Goal: Communication & Community: Answer question/provide support

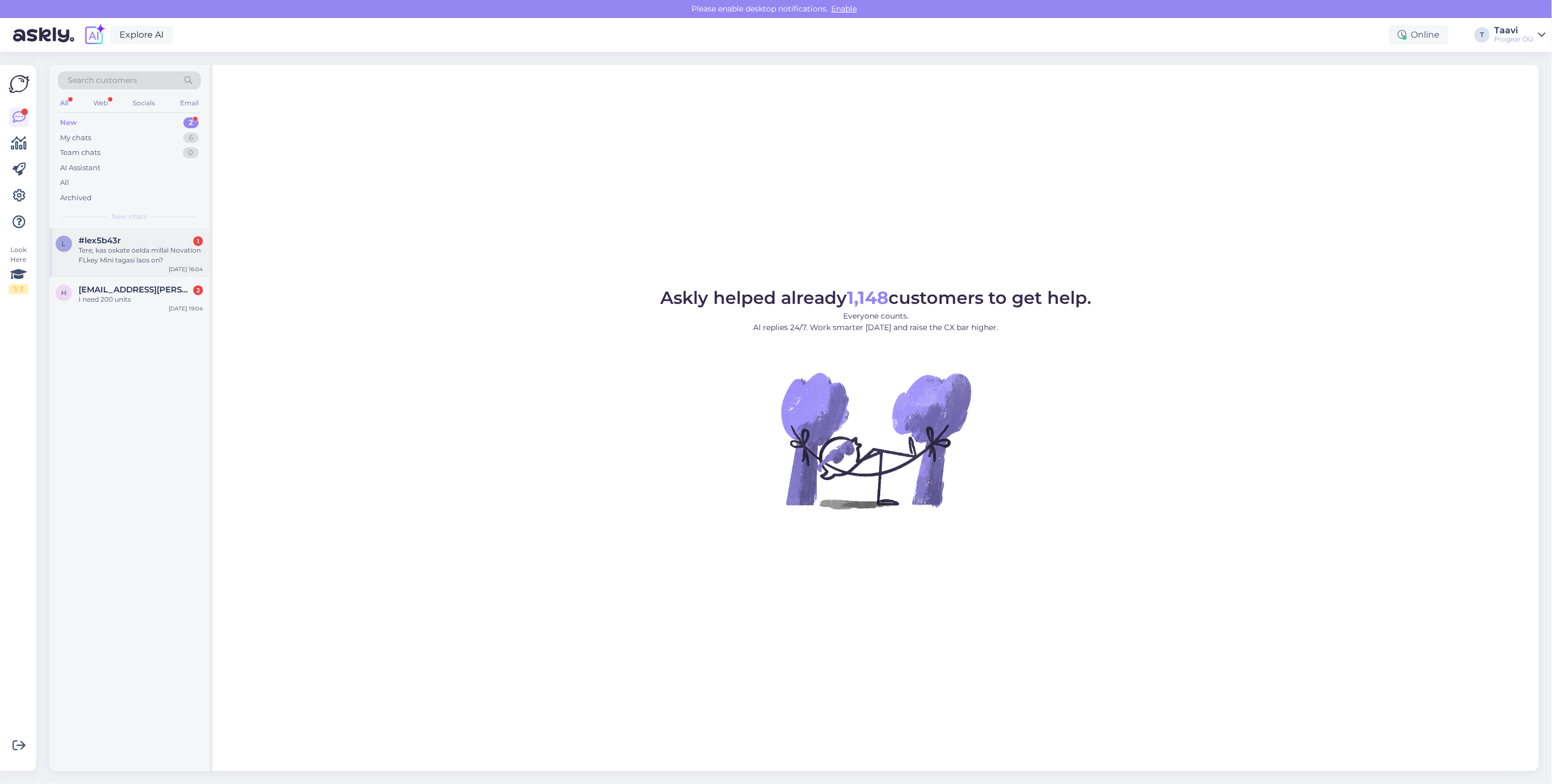
click at [194, 252] on div "Tere, kas oskate öelda millal Novation FLkey Mini tagasi laos on?" at bounding box center [141, 255] width 125 height 20
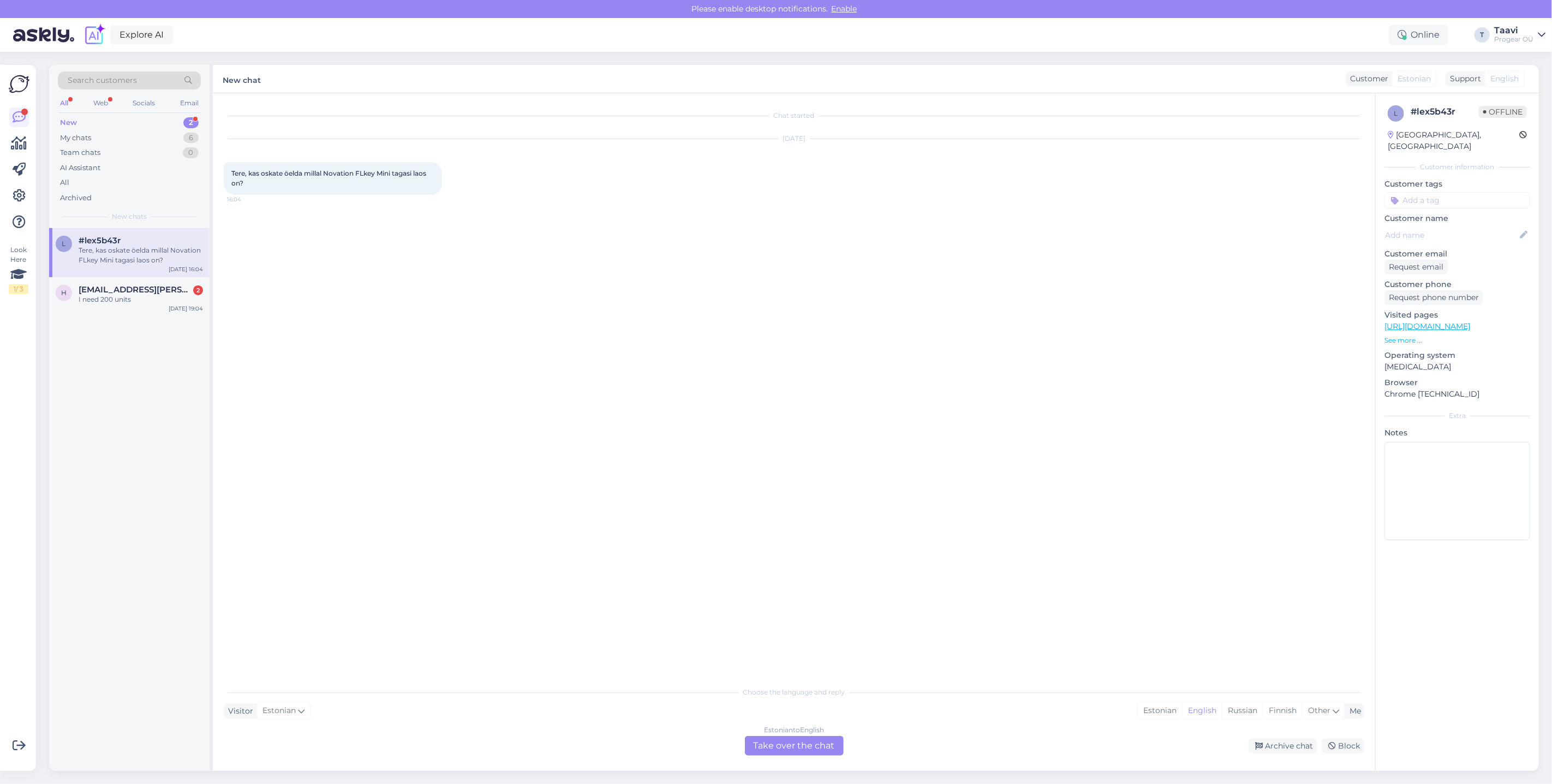
click at [767, 743] on div "Estonian to English Take over the chat" at bounding box center [794, 745] width 99 height 20
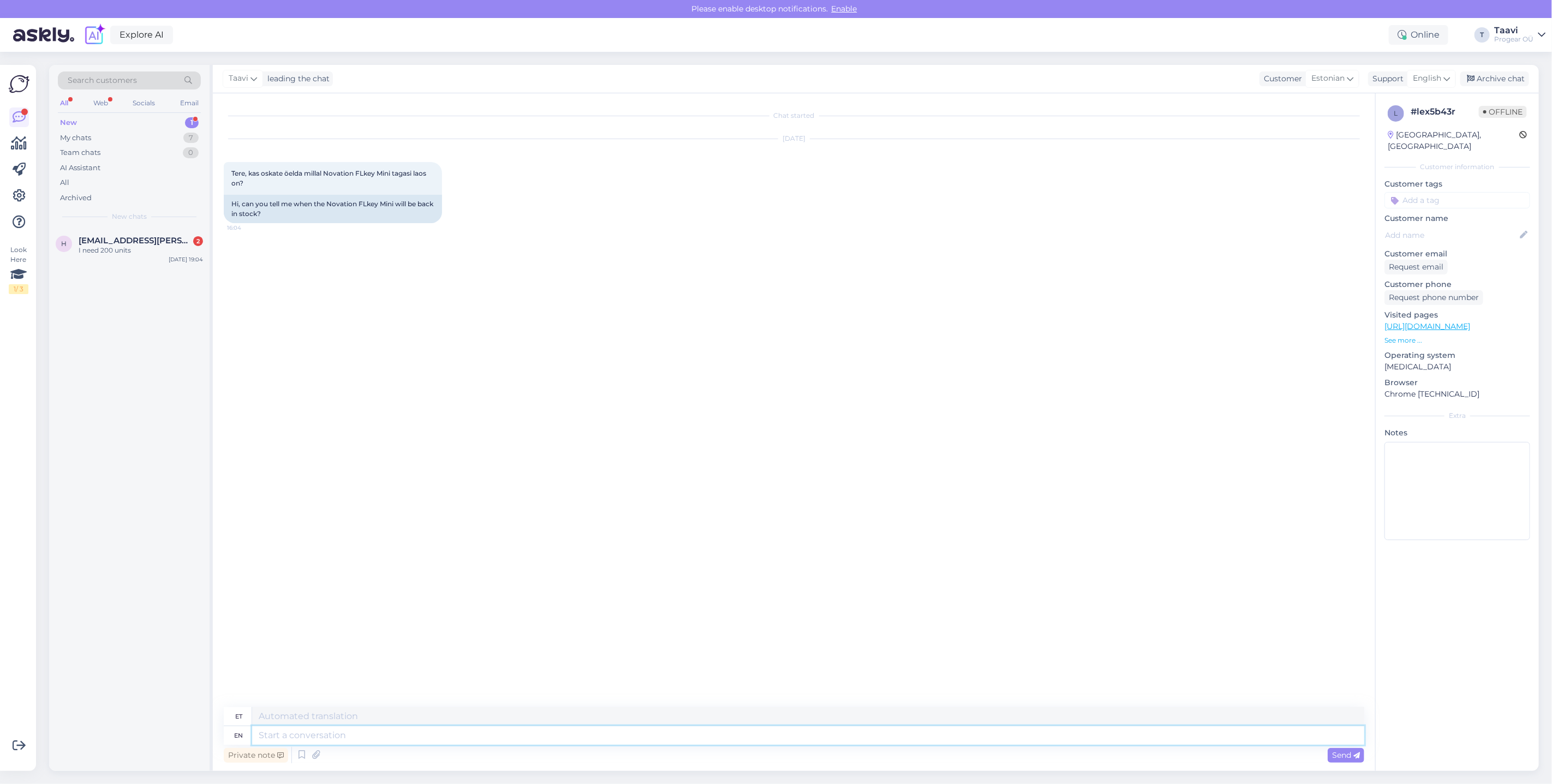
click at [266, 735] on textarea at bounding box center [808, 735] width 1112 height 18
type textarea "Tere"
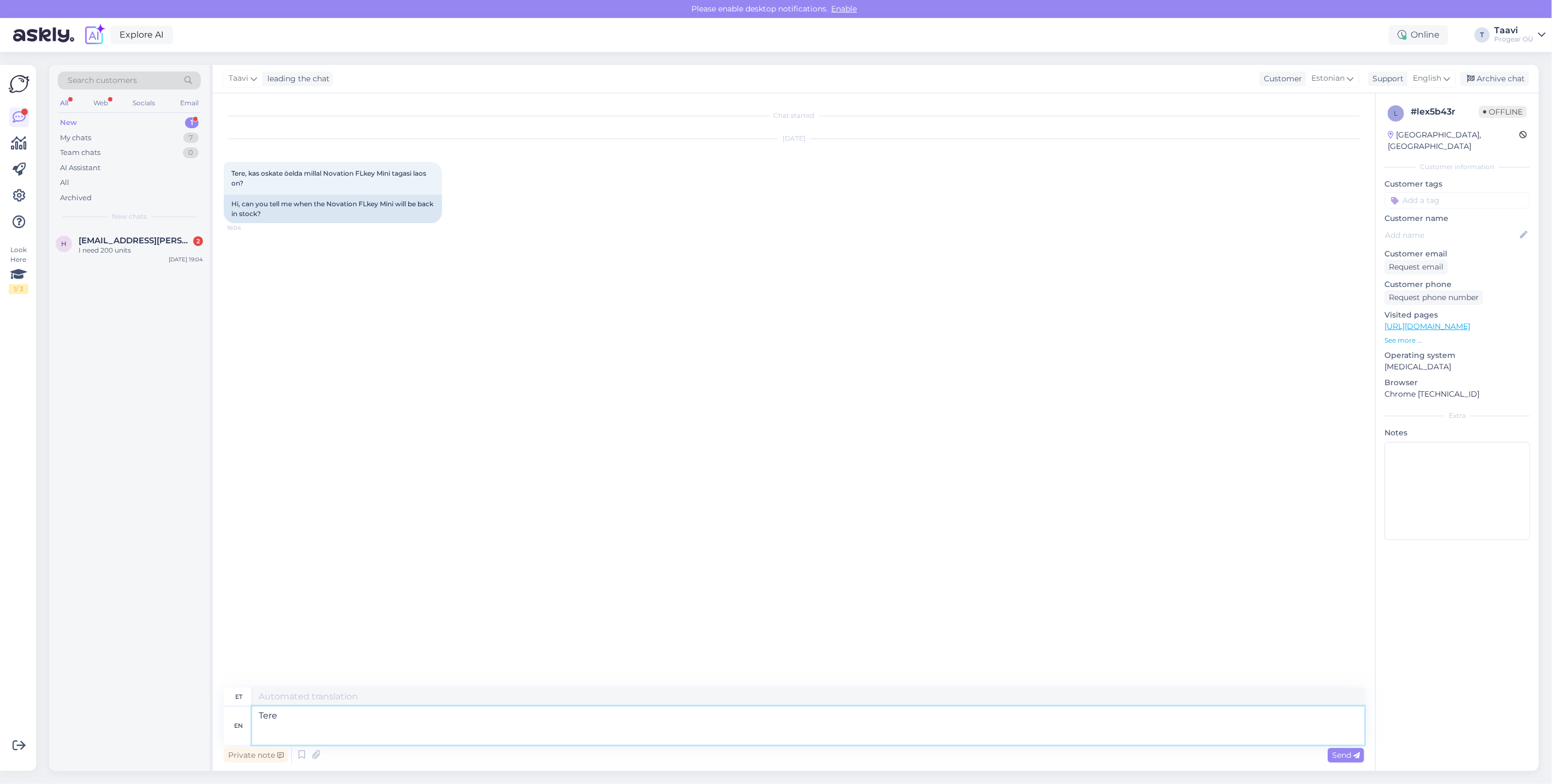
type textarea "Tere"
click at [281, 733] on textarea "Tere" at bounding box center [808, 726] width 1112 height 38
type textarea "Tere [PERSON_NAME]"
type textarea "Tere"
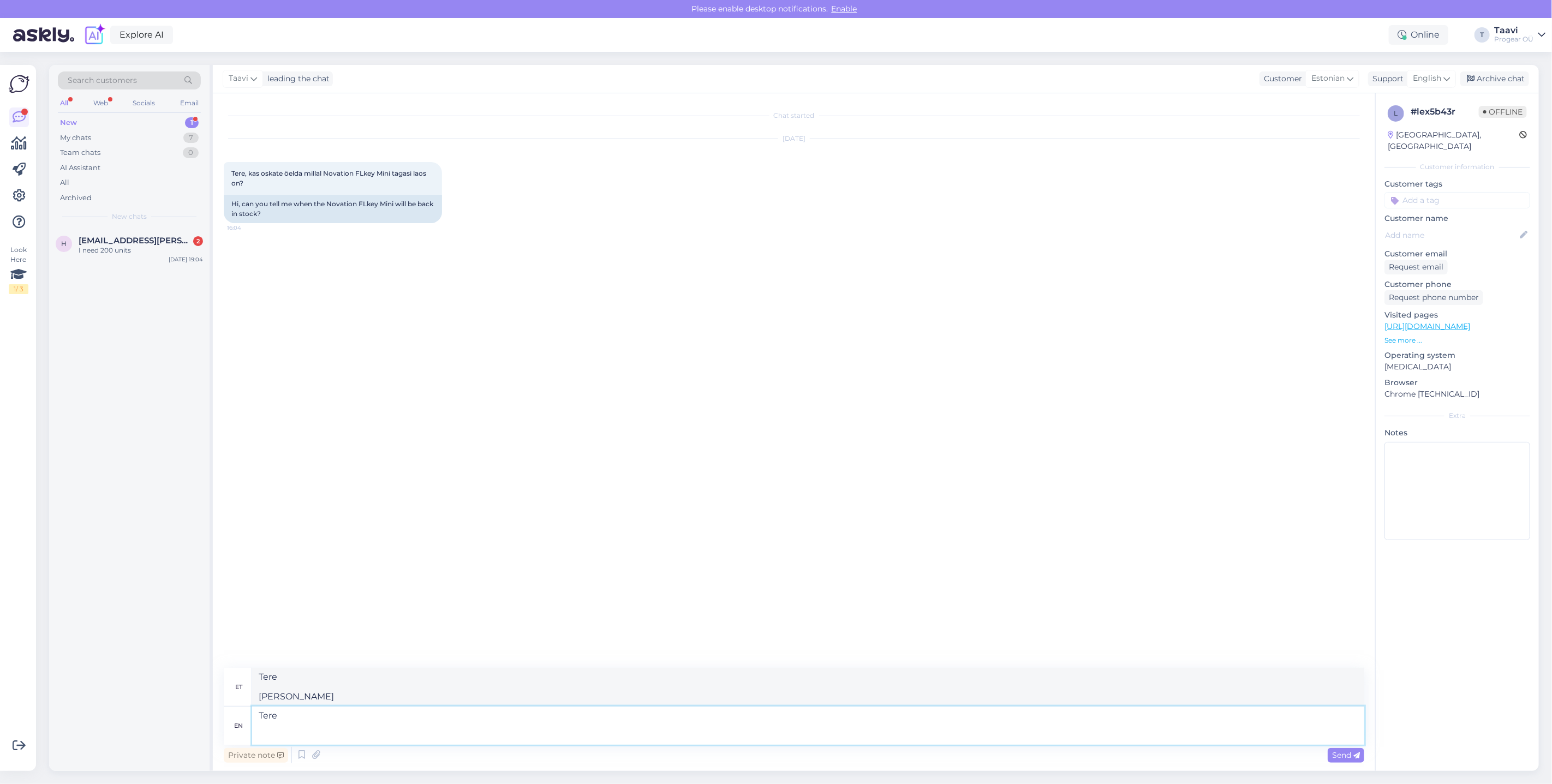
type textarea "Tere"
type textarea "Tere [GEOGRAPHIC_DATA]"
type textarea "Tere"
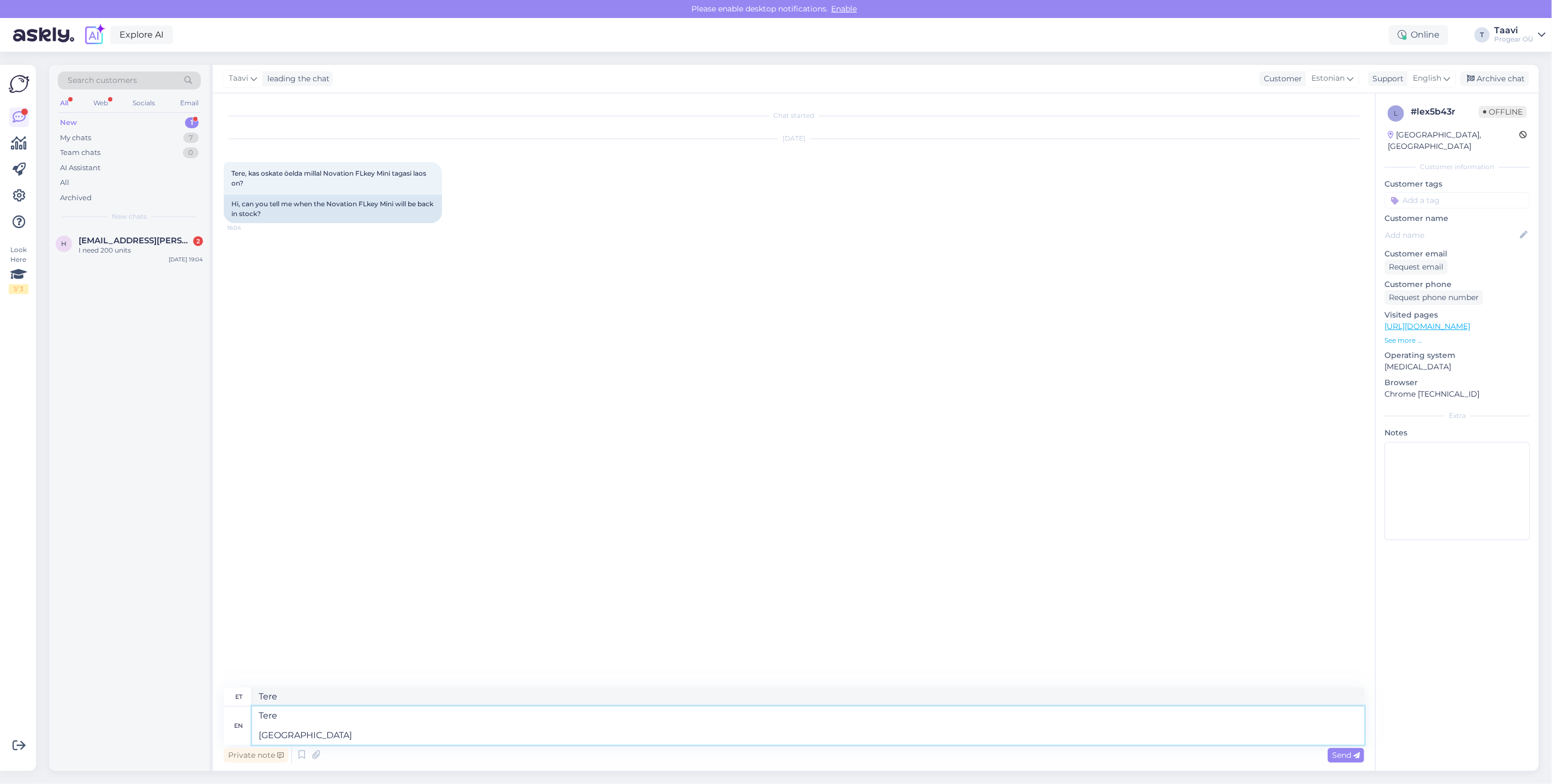
type textarea "Tere Varustaja l"
type textarea "Tere [GEOGRAPHIC_DATA]"
type textarea "Tere Varustaja [GEOGRAPHIC_DATA]"
type textarea "Tere Varustaja laos ei o"
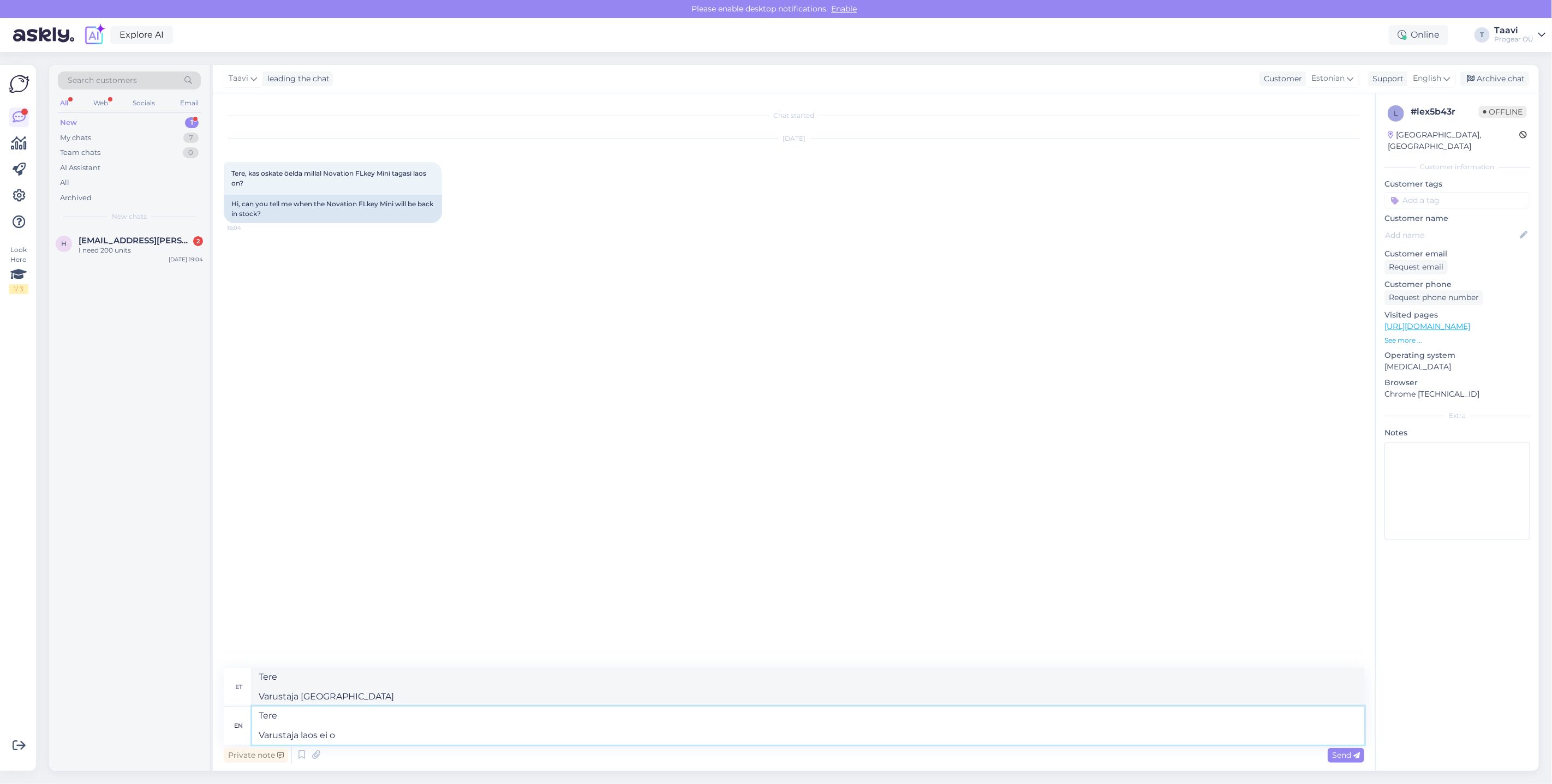
type textarea "Tere Varustaja laos ei"
type textarea "Tere Varustaja laos ei ole"
type textarea "Tere Varustaja laos ei ole ühtegi"
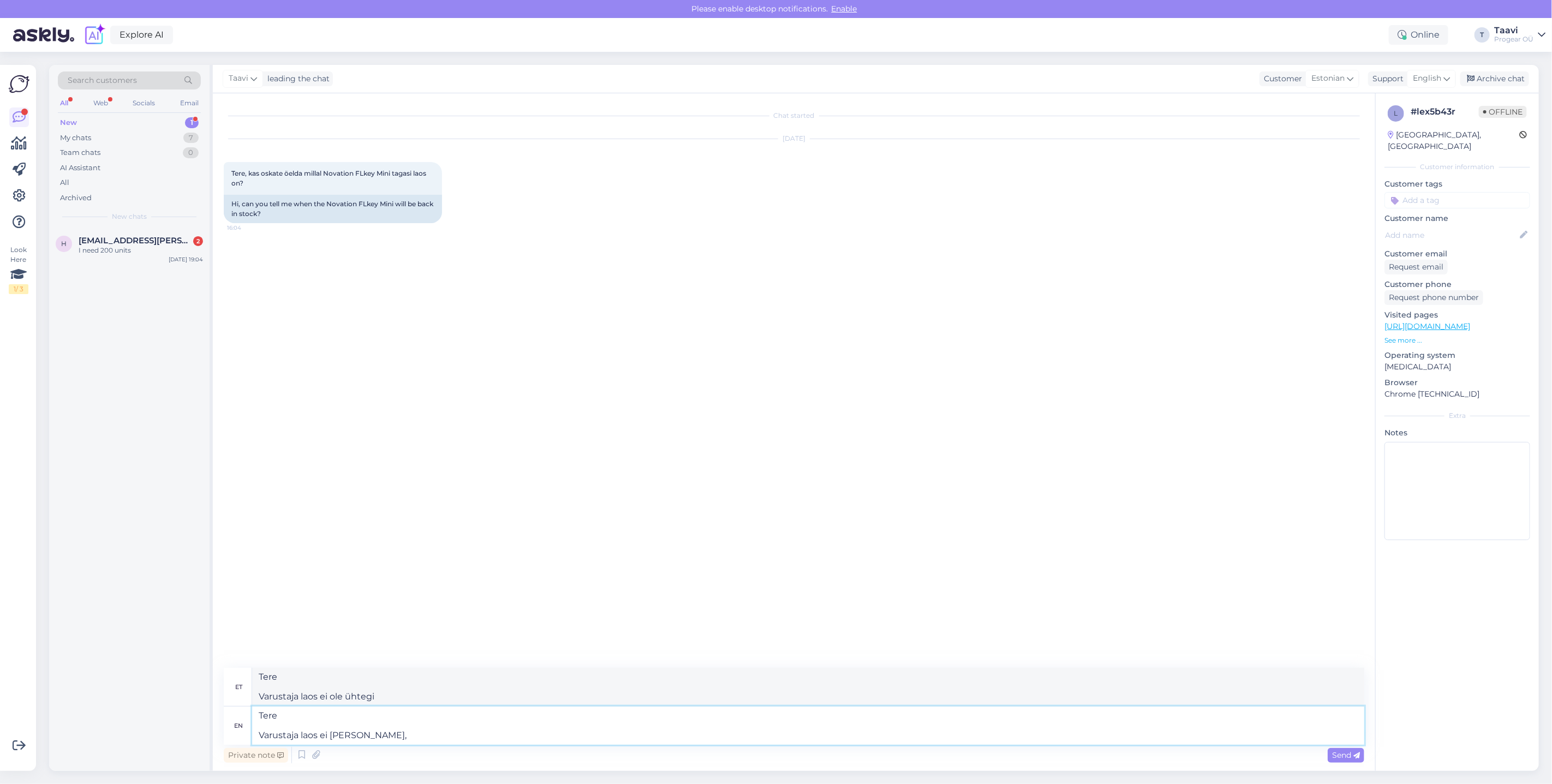
type textarea "Tere Varustaja laos ei [PERSON_NAME],"
type textarea "Tere Varustaja laos ei [PERSON_NAME], t"
type textarea "Tere Varustaja laos ei [PERSON_NAME],"
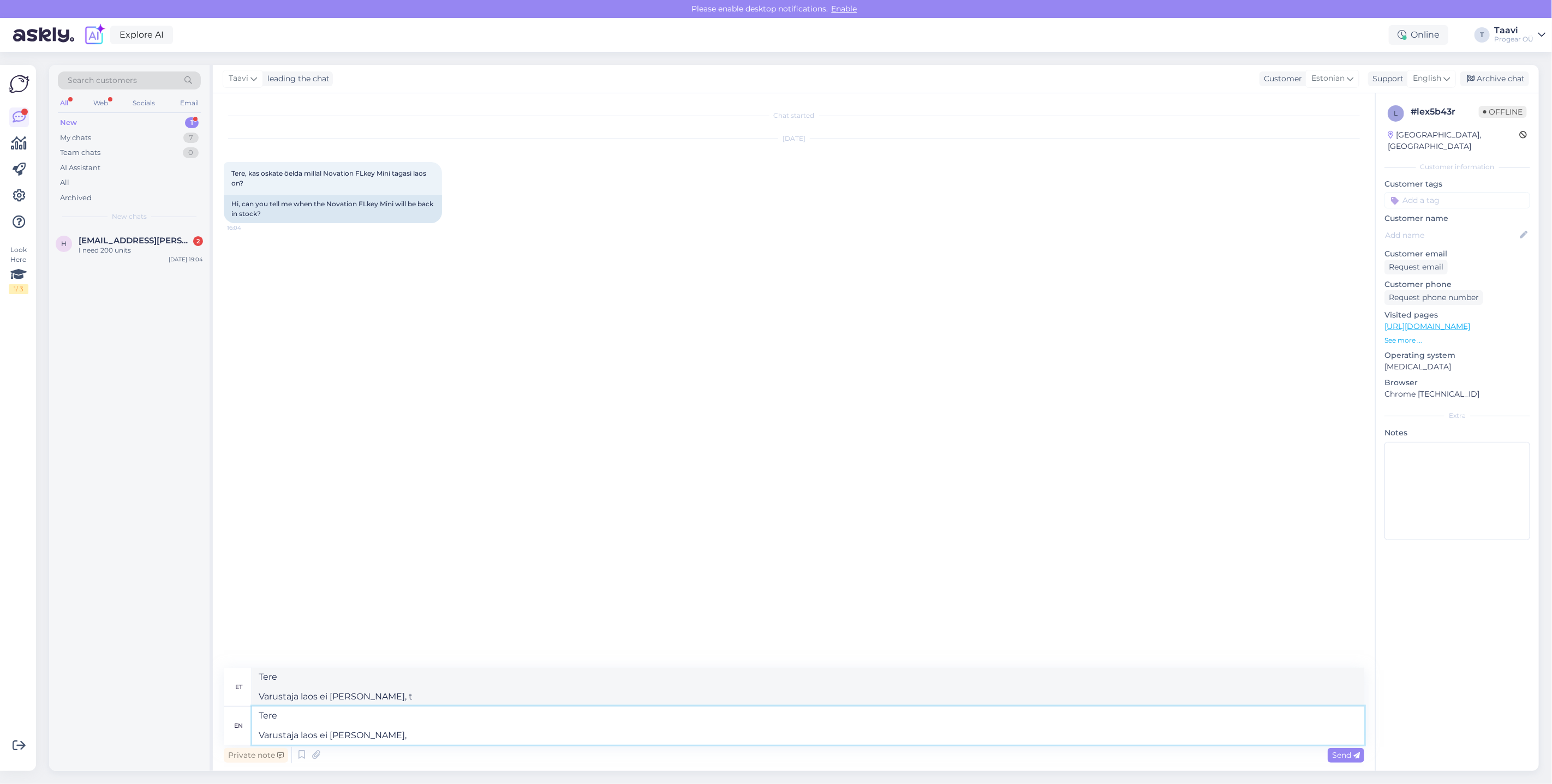
type textarea "Tere Varustaja laos ei [PERSON_NAME],"
type textarea "Tere Varustaja laos ei ole [PERSON_NAME] o"
type textarea "Tere Varustaja laos ei ole [PERSON_NAME]"
type textarea "Tere Varustaja laos ei ole [PERSON_NAME] on ai"
type textarea "Tere Varustaja laos ei ole [PERSON_NAME] on"
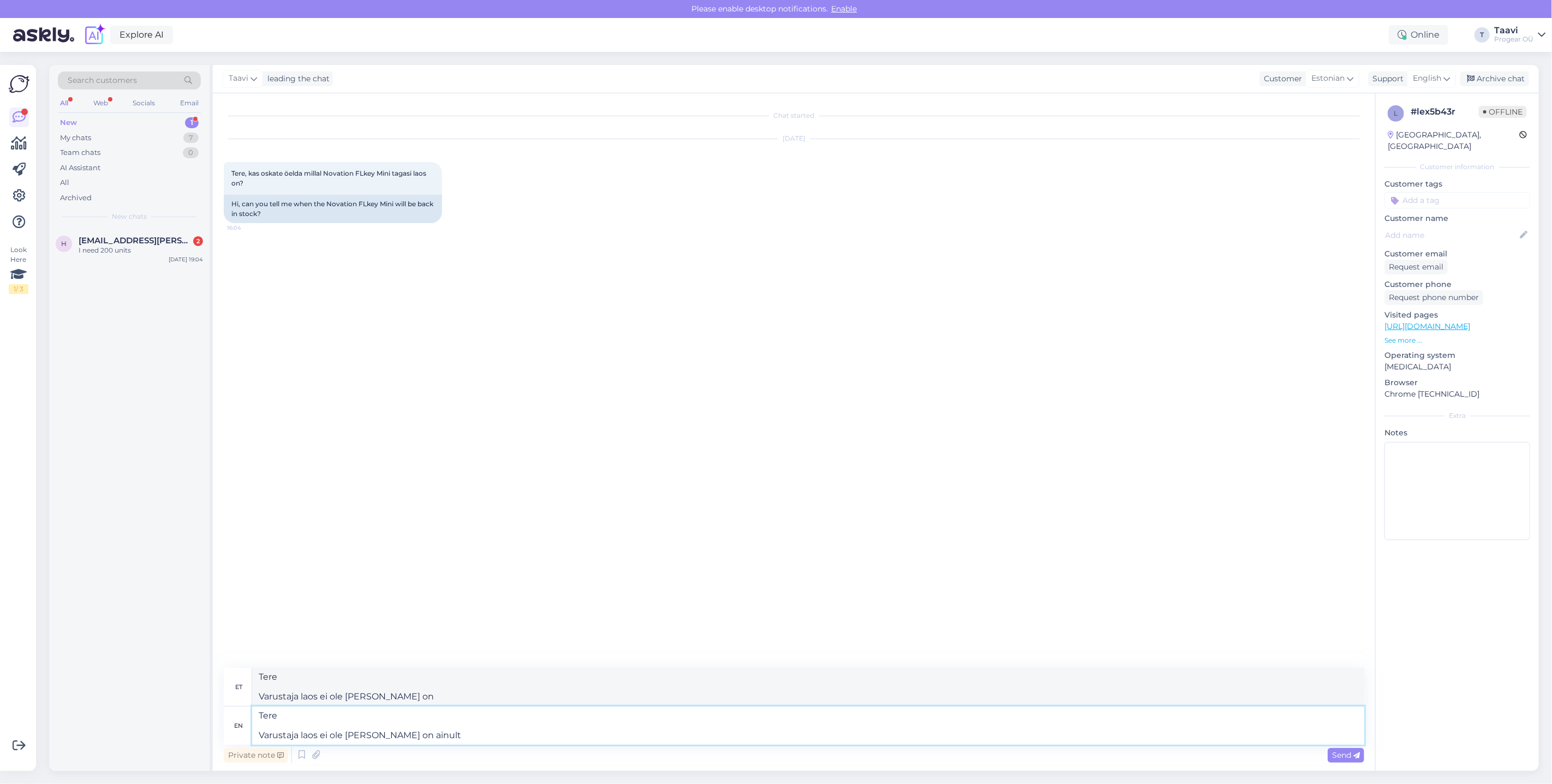
type textarea "Tere Varustaja laos ei ole [PERSON_NAME] on ainult"
type textarea "Tere Varustaja laos ei ole [PERSON_NAME] on ainult FL"
type textarea "Tere Varustaja laos ei ole [PERSON_NAME] on ainult FLkey61"
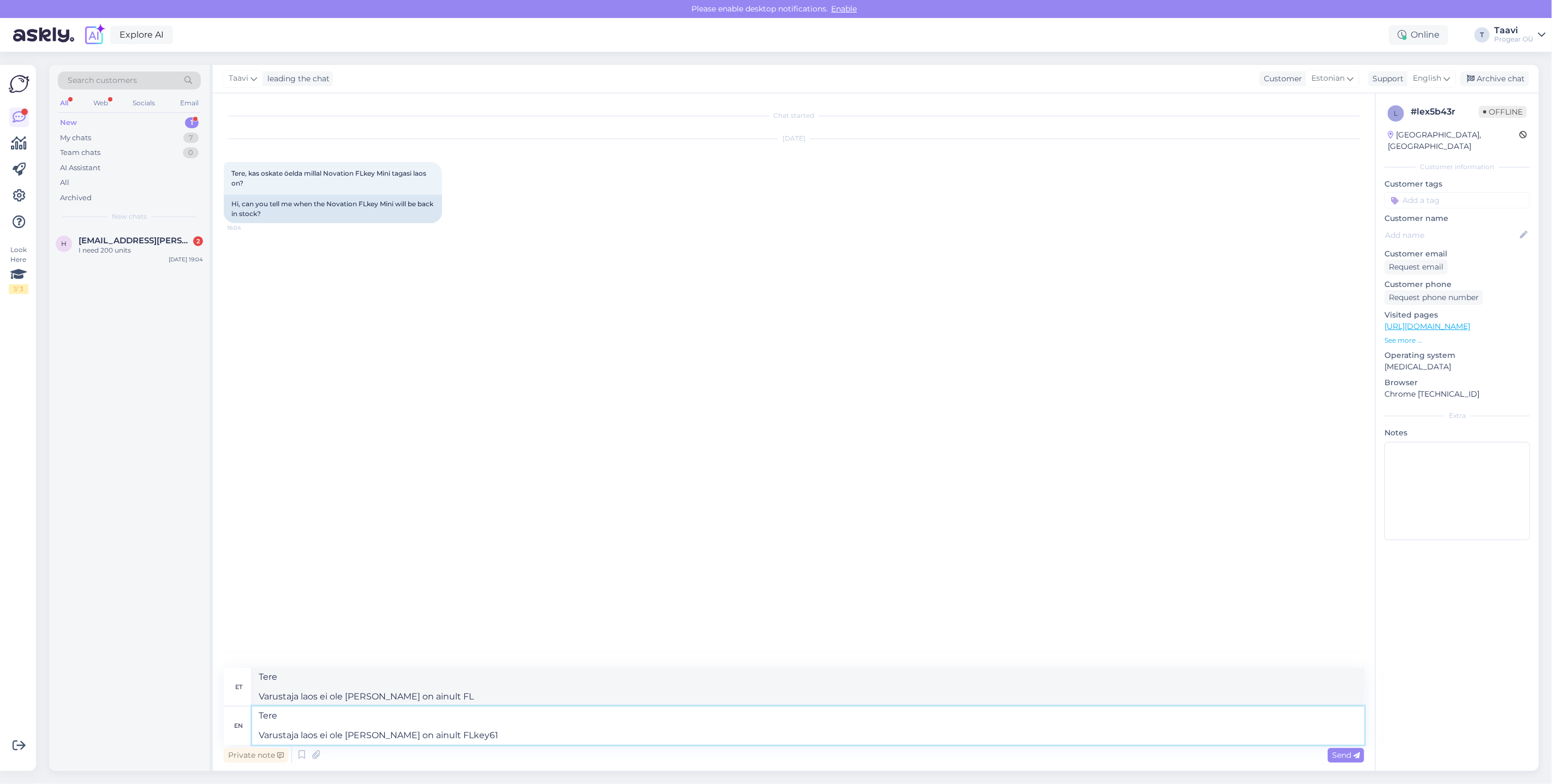
type textarea "Tere Varustaja laos ei ole [PERSON_NAME] on ainult FLkey61"
type textarea "Tere Varustaja laos ei ole [PERSON_NAME] on ainult FLkey61 Ei o"
type textarea "Tere Varustaja laos ei ole [PERSON_NAME] on ainult FLkey61 Ei"
type textarea "Tere Varustaja laos ei ole [PERSON_NAME] on ainult FLkey61 Ei oska ka"
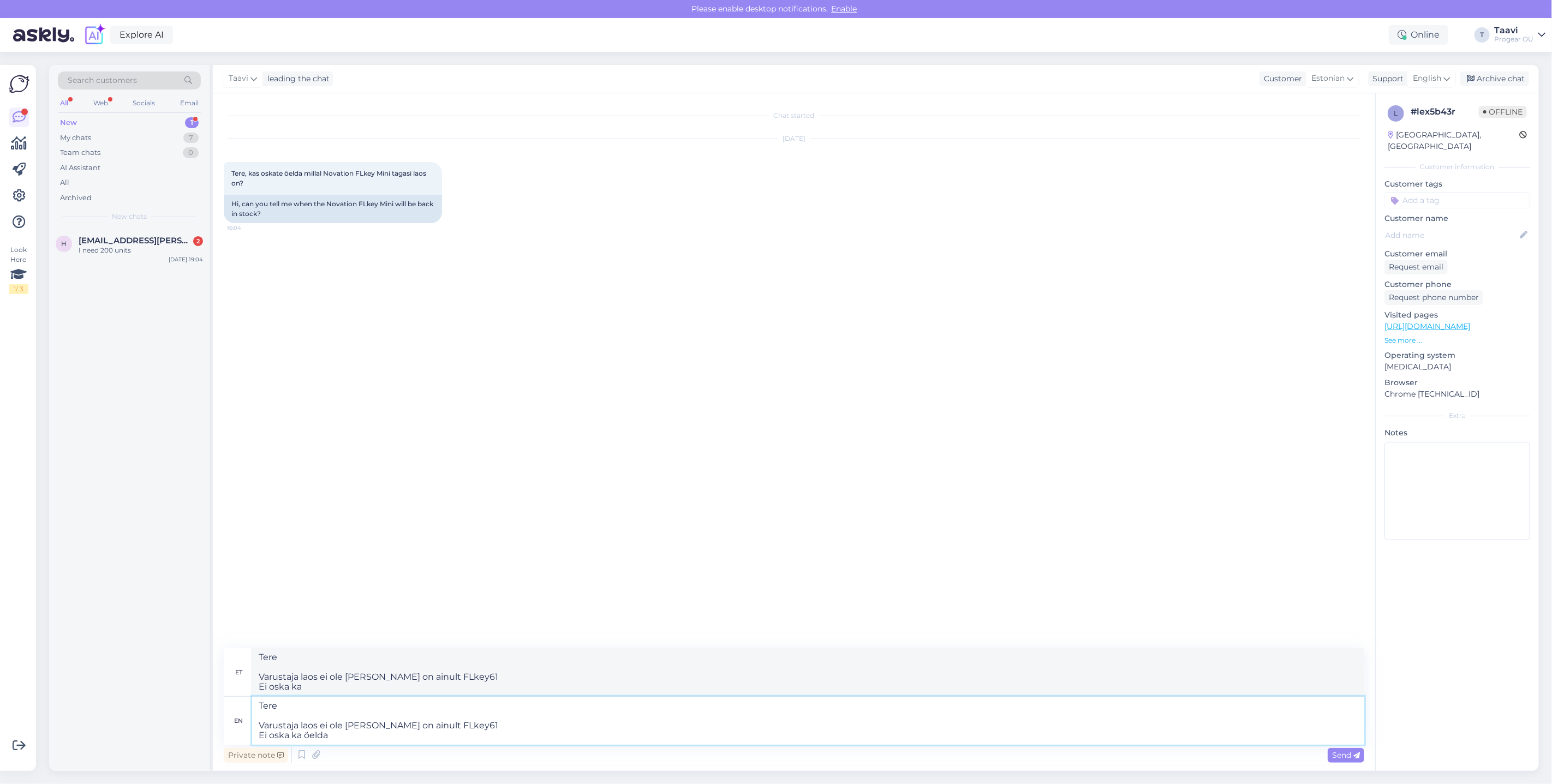
type textarea "Tere Varustaja laos ei ole [PERSON_NAME] on ainult FLkey61 Ei oska ka öelda m"
type textarea "Tere Varustaja laos ei ole [PERSON_NAME] on ainult FLkey61 Ei oska ka öelda"
type textarea "Tere Varustaja laos ei ole [PERSON_NAME] on ainult FLkey61 Ei oska ka öelda mil…"
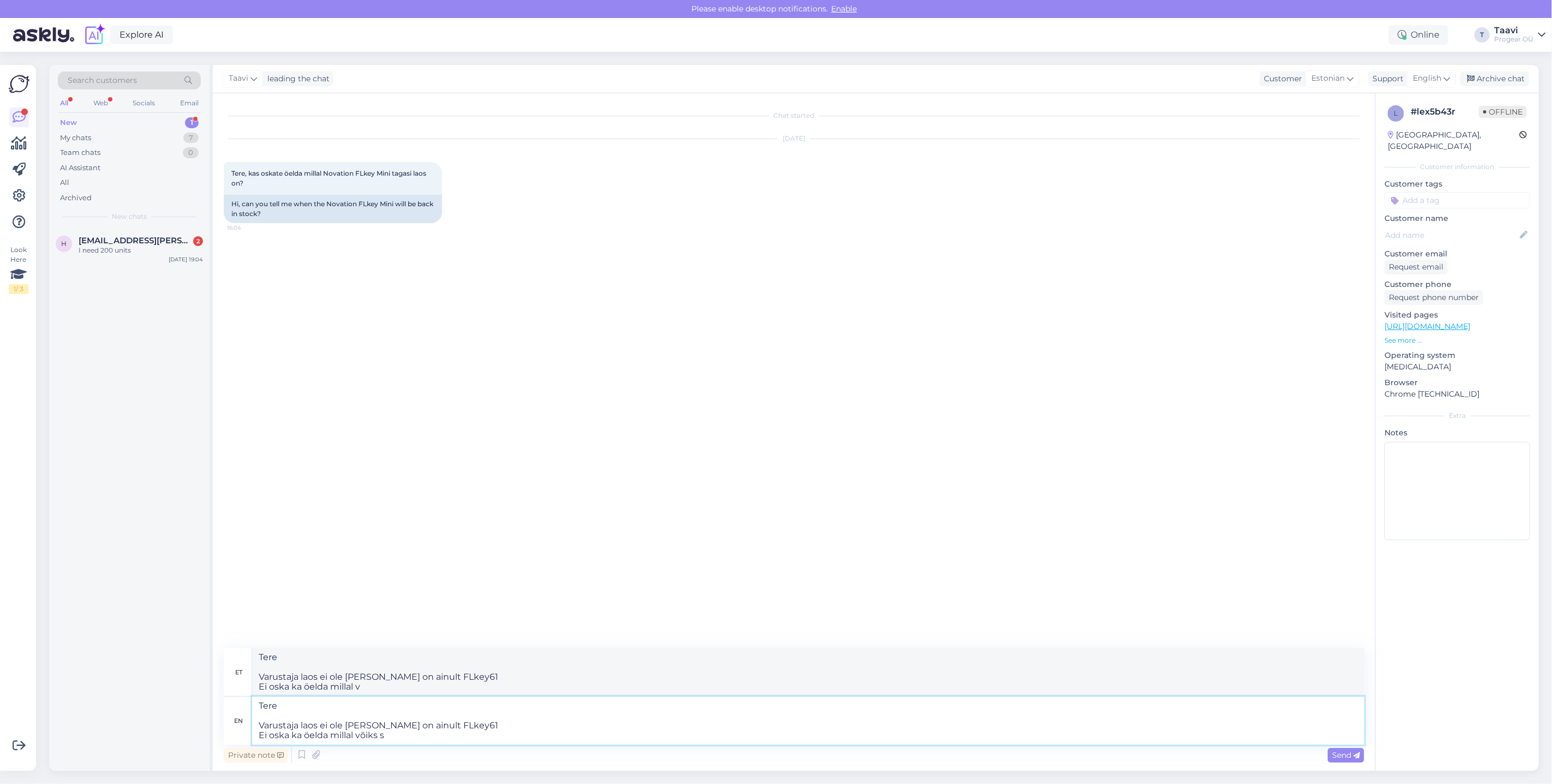
type textarea "Tere Varustaja laos ei ole [PERSON_NAME] on ainult FLkey61 Ei oska ka öelda mil…"
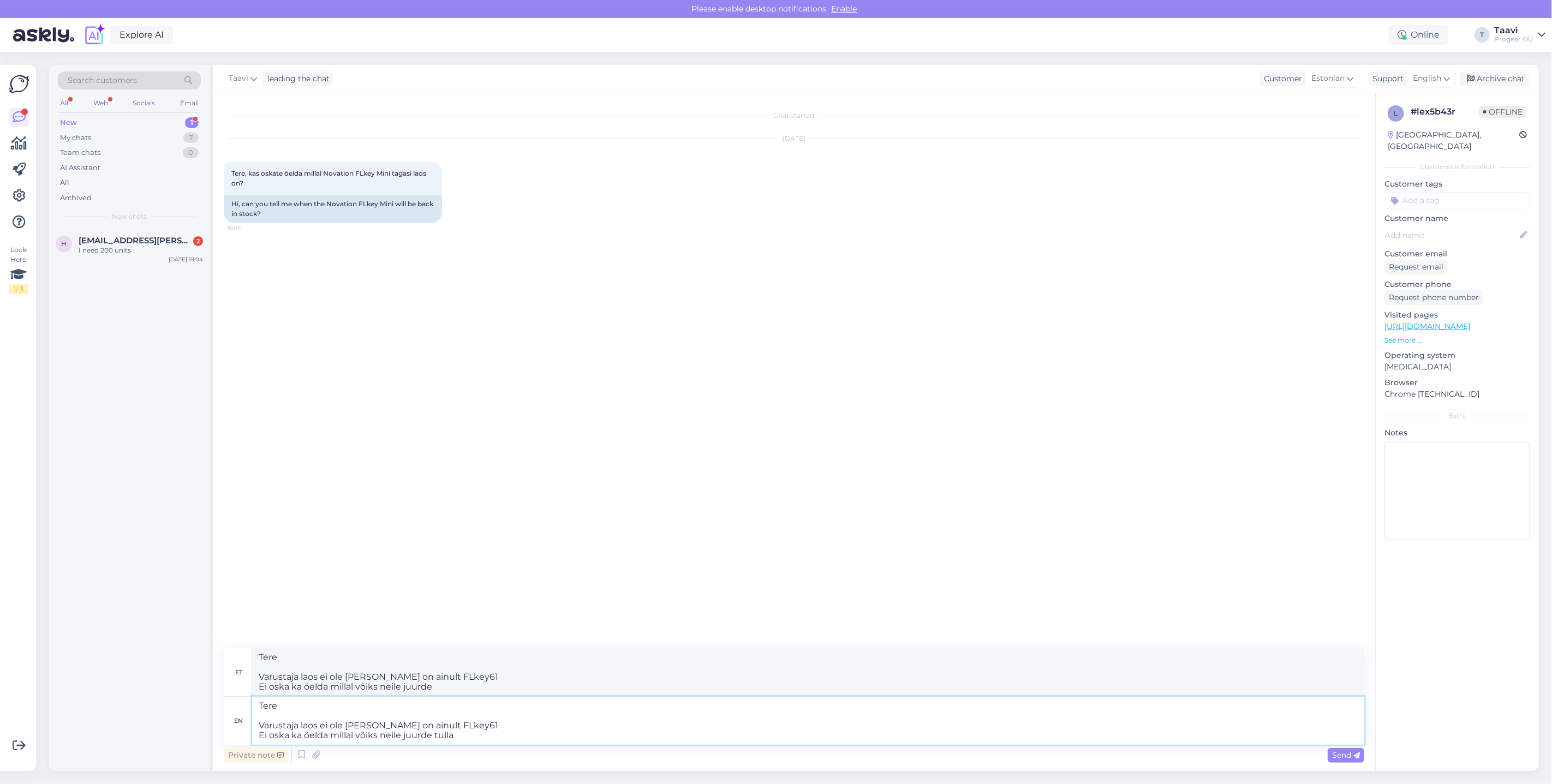
type textarea "Tere Varustaja laos ei ole [PERSON_NAME] on ainult FLkey61 Ei oska ka öelda mil…"
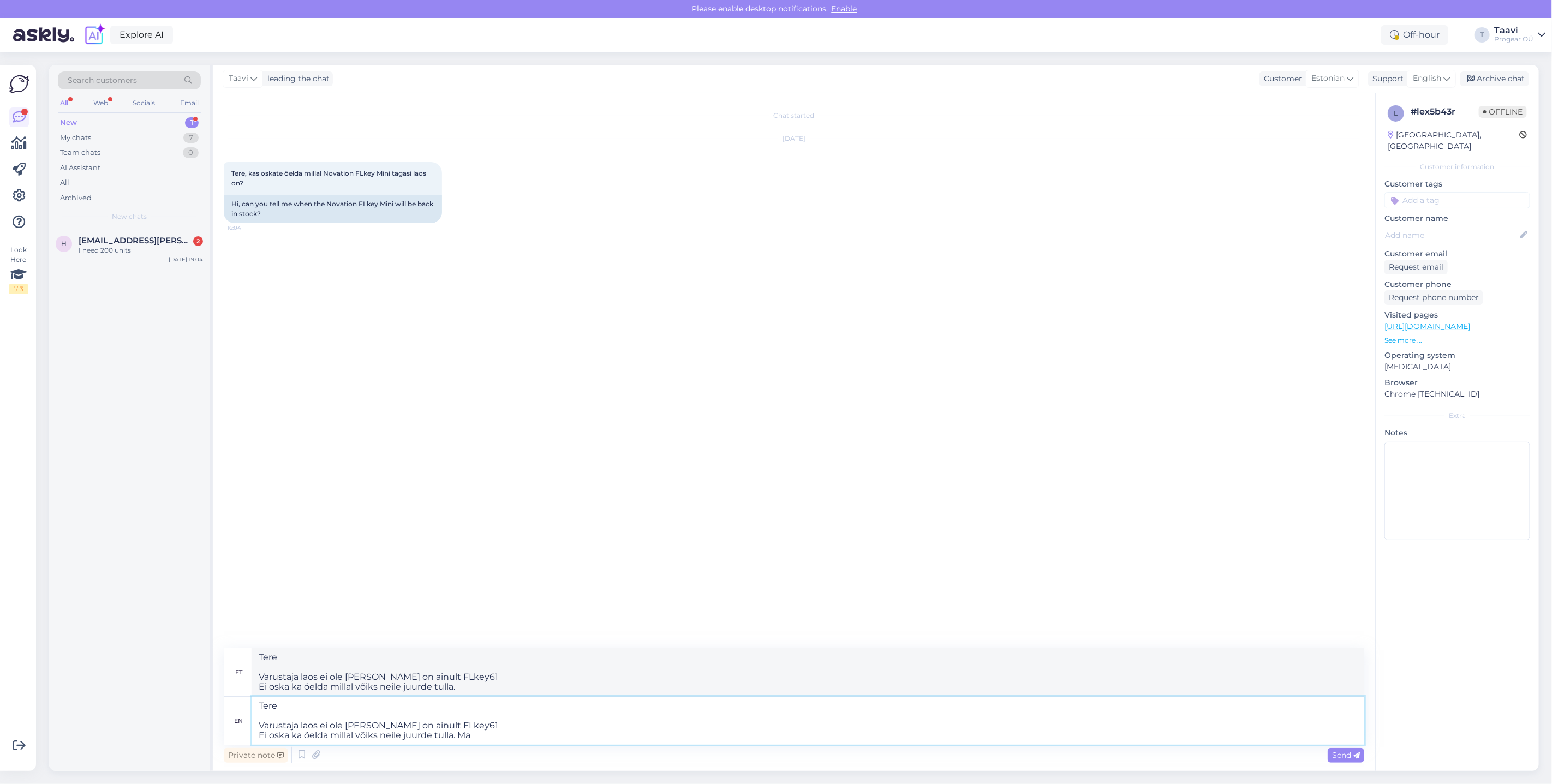
type textarea "Tere Varustaja laos ei ole [PERSON_NAME] on ainult FLkey61 Ei oska ka öelda mil…"
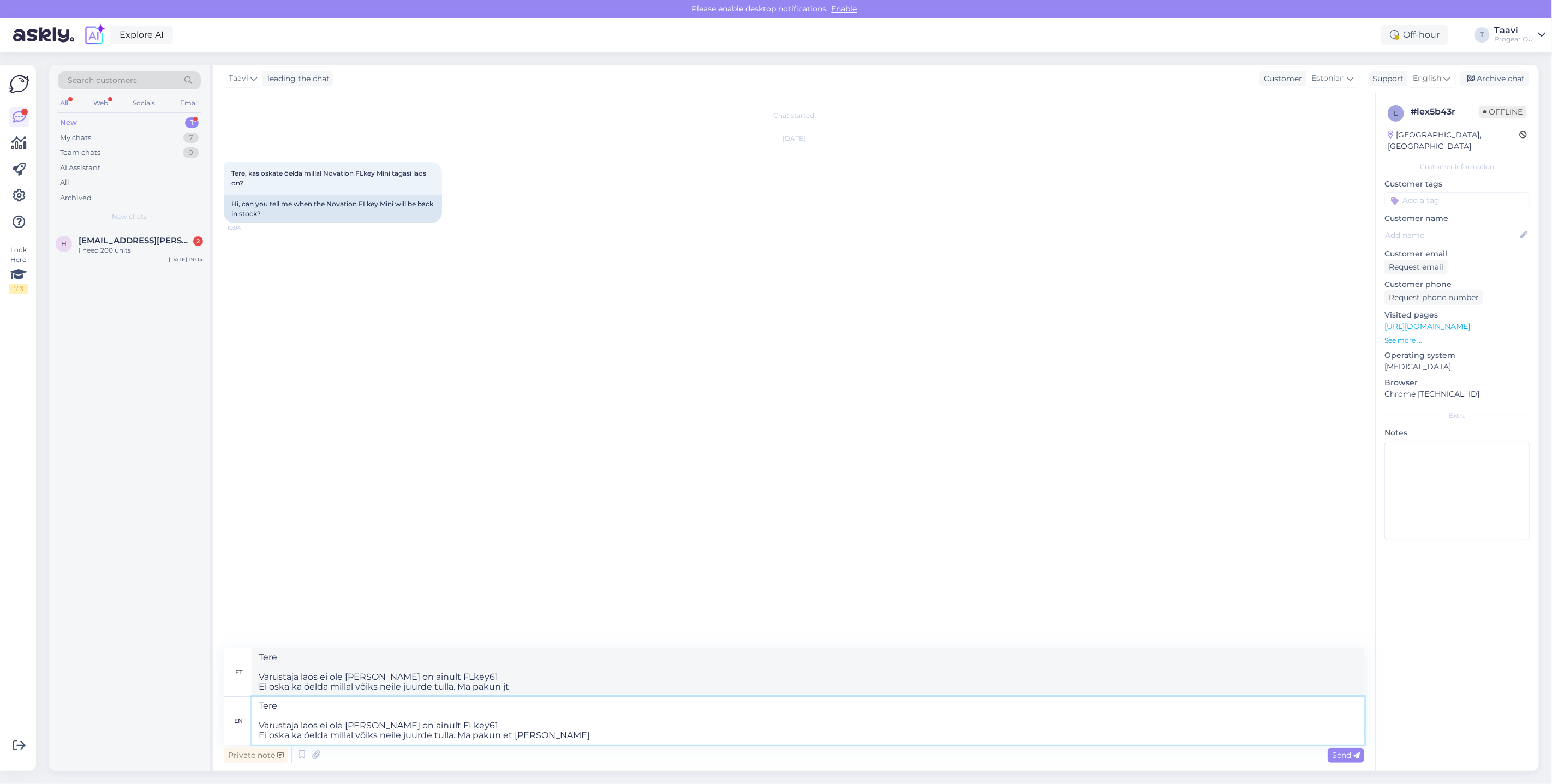
type textarea "Tere Varustaja laos ei ole [PERSON_NAME] on ainult FLkey61 Ei oska ka öelda mil…"
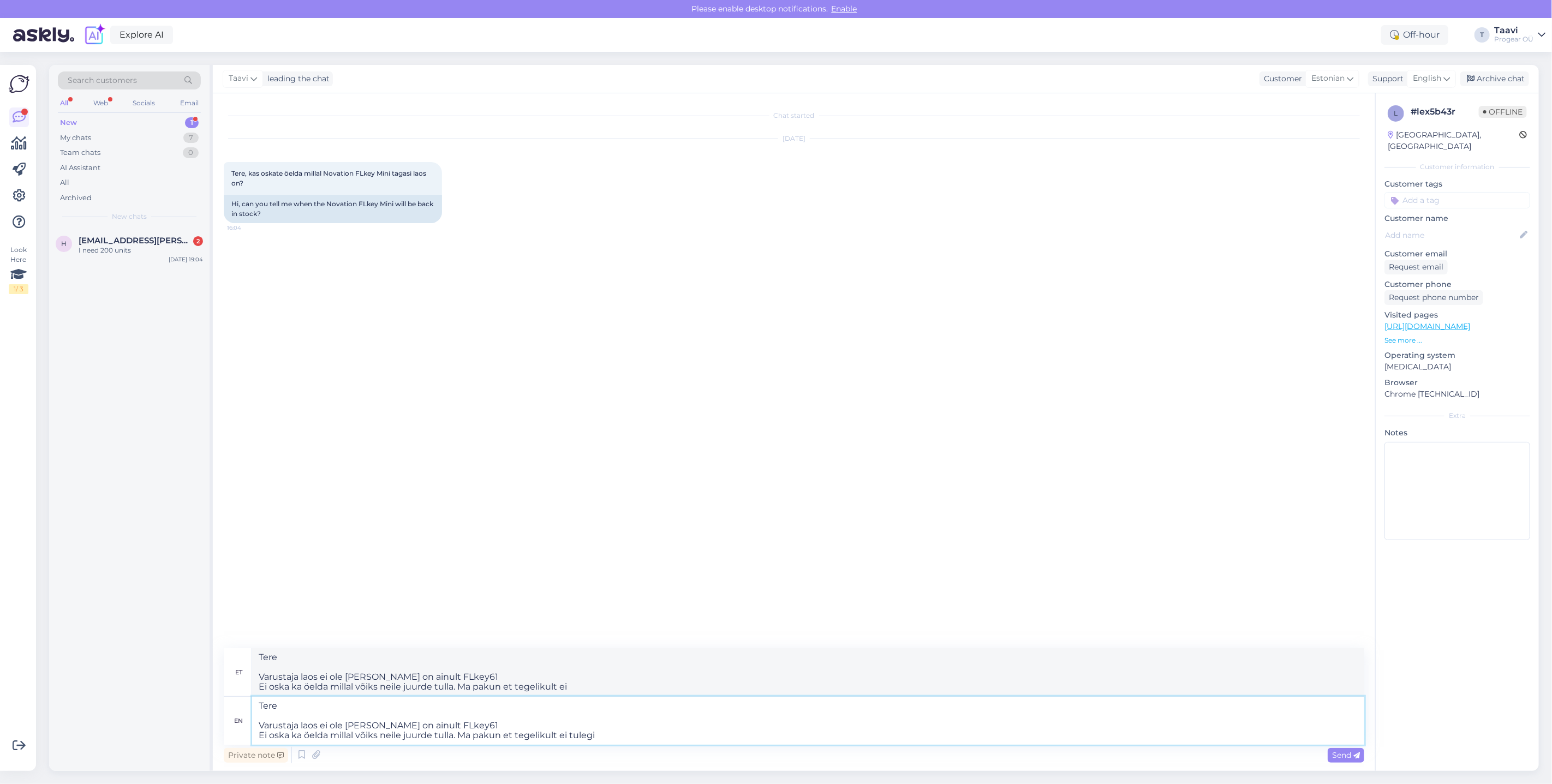
type textarea "Tere Varustaja laos ei ole [PERSON_NAME] on ainult FLkey61 Ei oska ka öelda mil…"
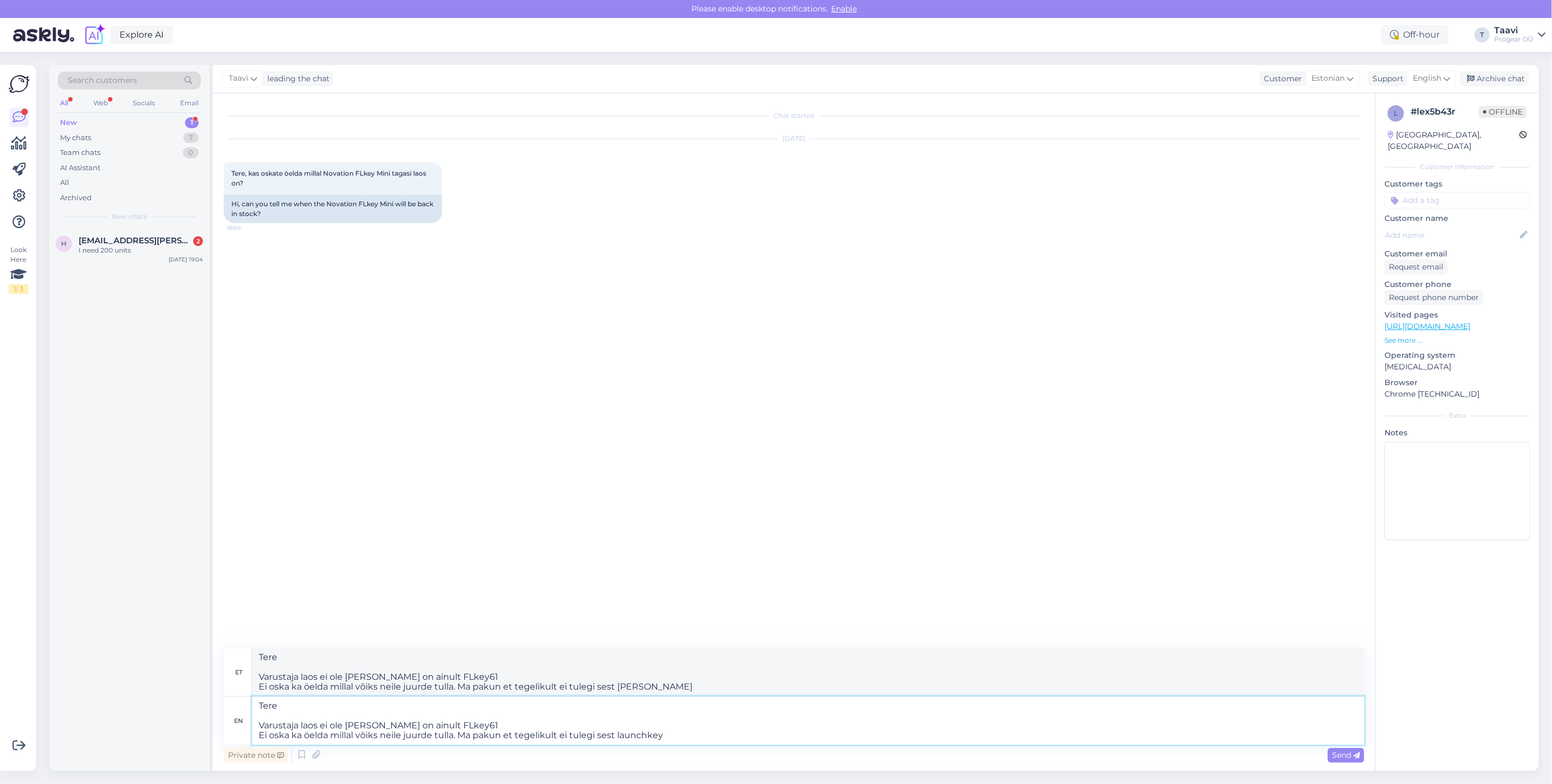
type textarea "Tere Varustaja laos ei ole [PERSON_NAME] on ainult FLkey61 Ei oska ka öelda mil…"
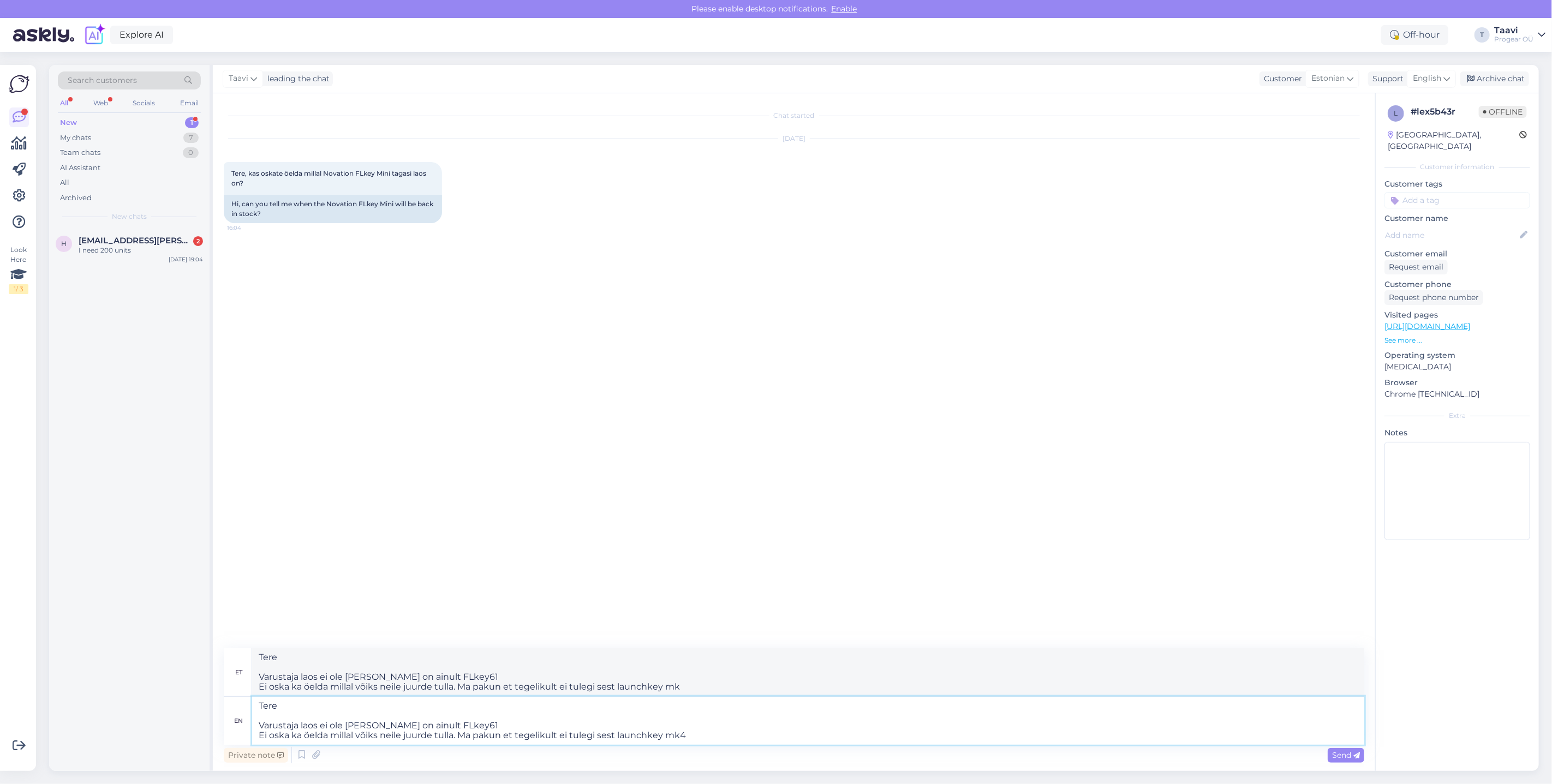
type textarea "Tere Varustaja laos ei ole [PERSON_NAME] on ainult FLkey61 Ei oska ka öelda mil…"
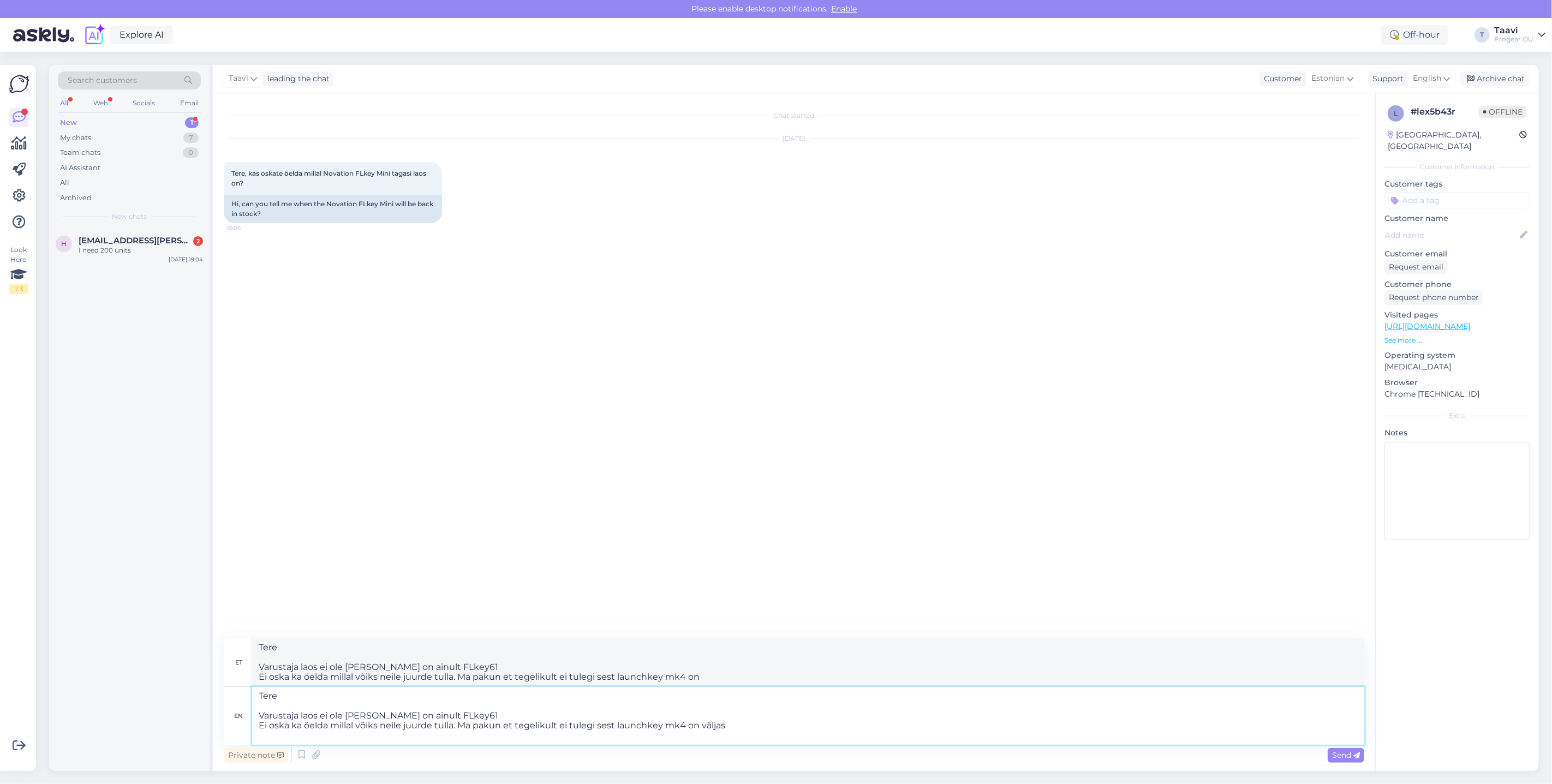
type textarea "Tere Varustaja laos ei ole [PERSON_NAME] on ainult FLkey61 Ei oska ka öelda mil…"
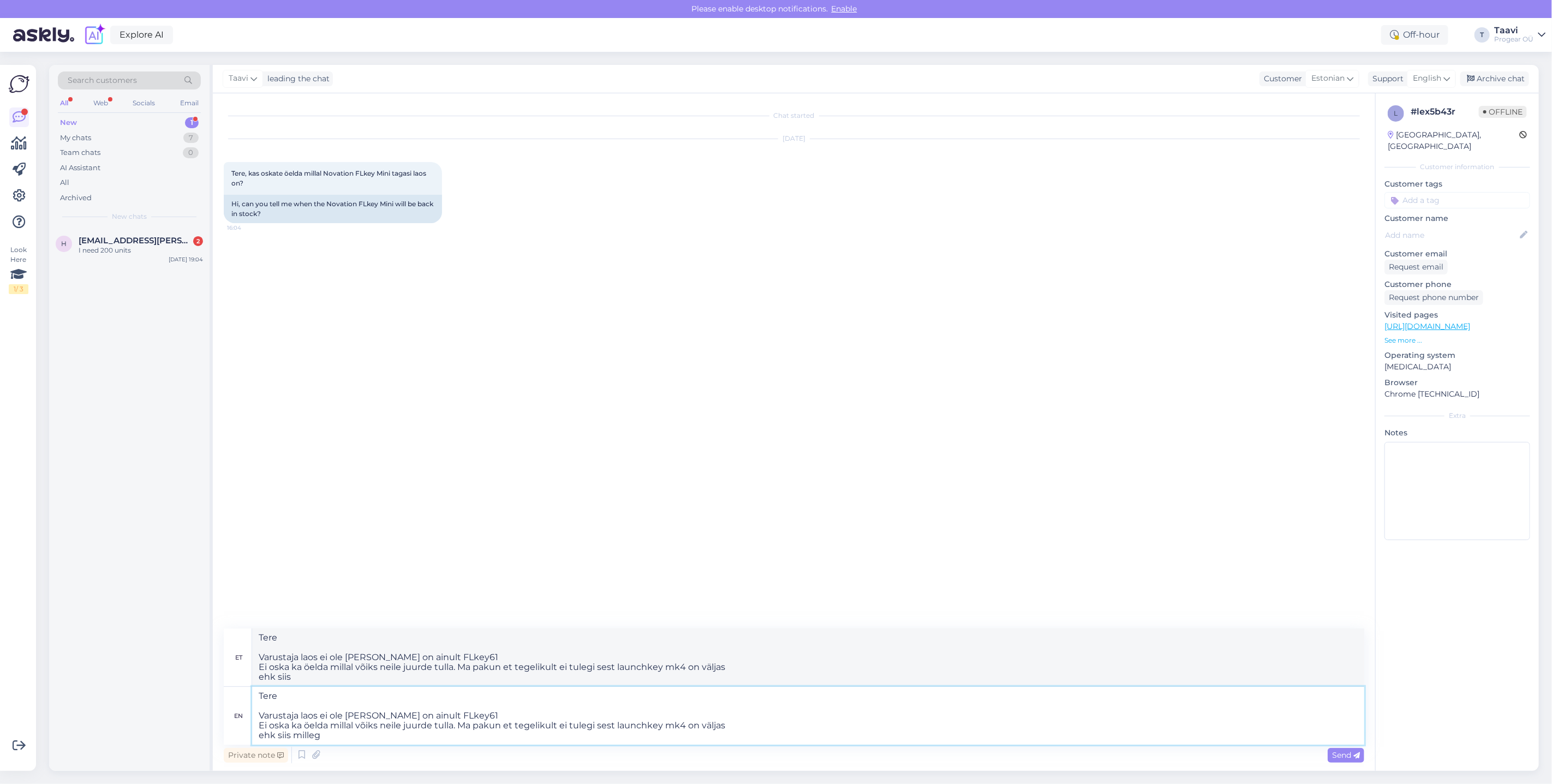
type textarea "Tere Varustaja laos ei ole [PERSON_NAME] on ainult FLkey61 Ei oska ka öelda mil…"
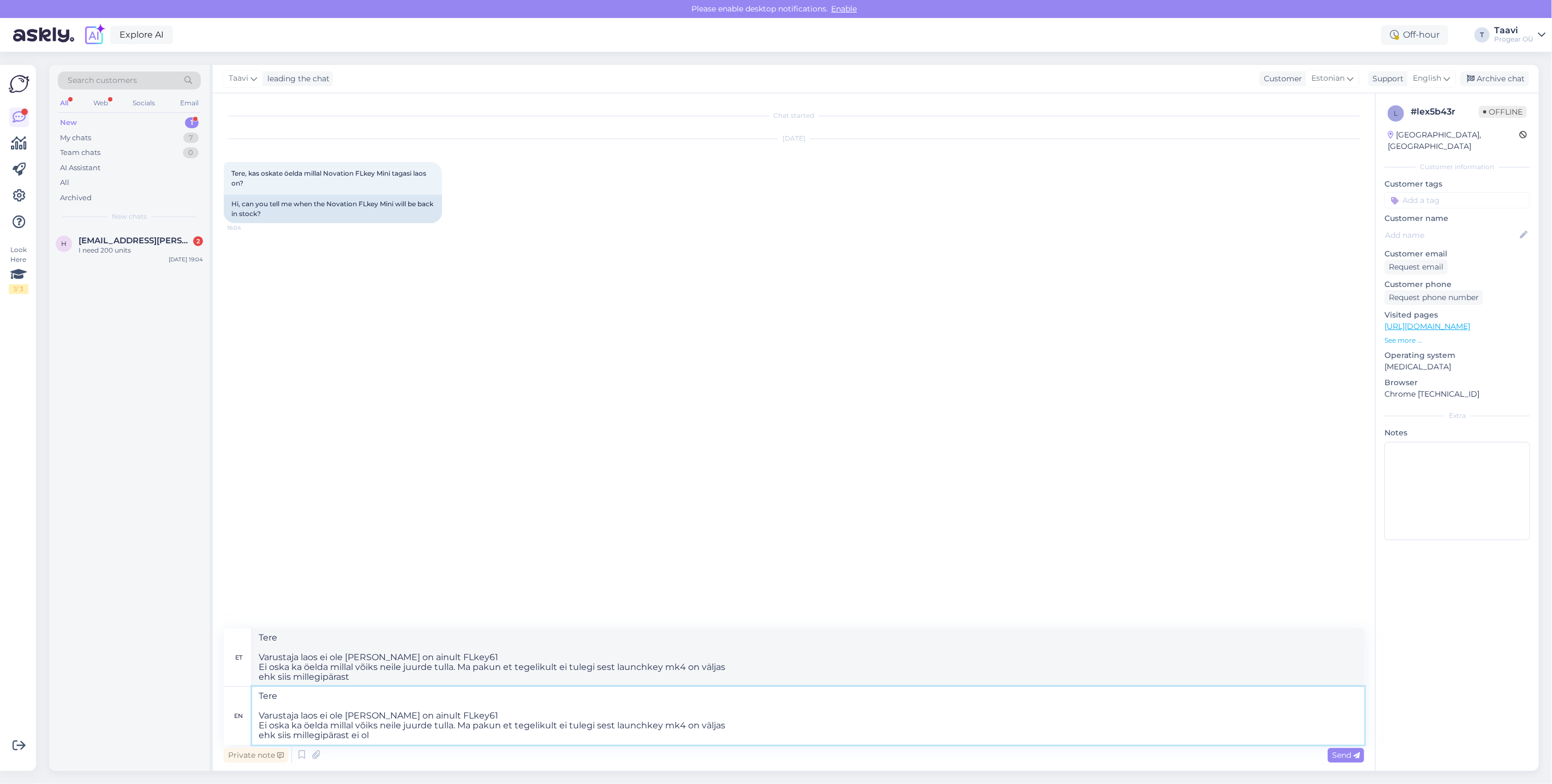
type textarea "Tere Varustaja laos ei ole [PERSON_NAME] on ainult FLkey61 Ei oska ka öelda mil…"
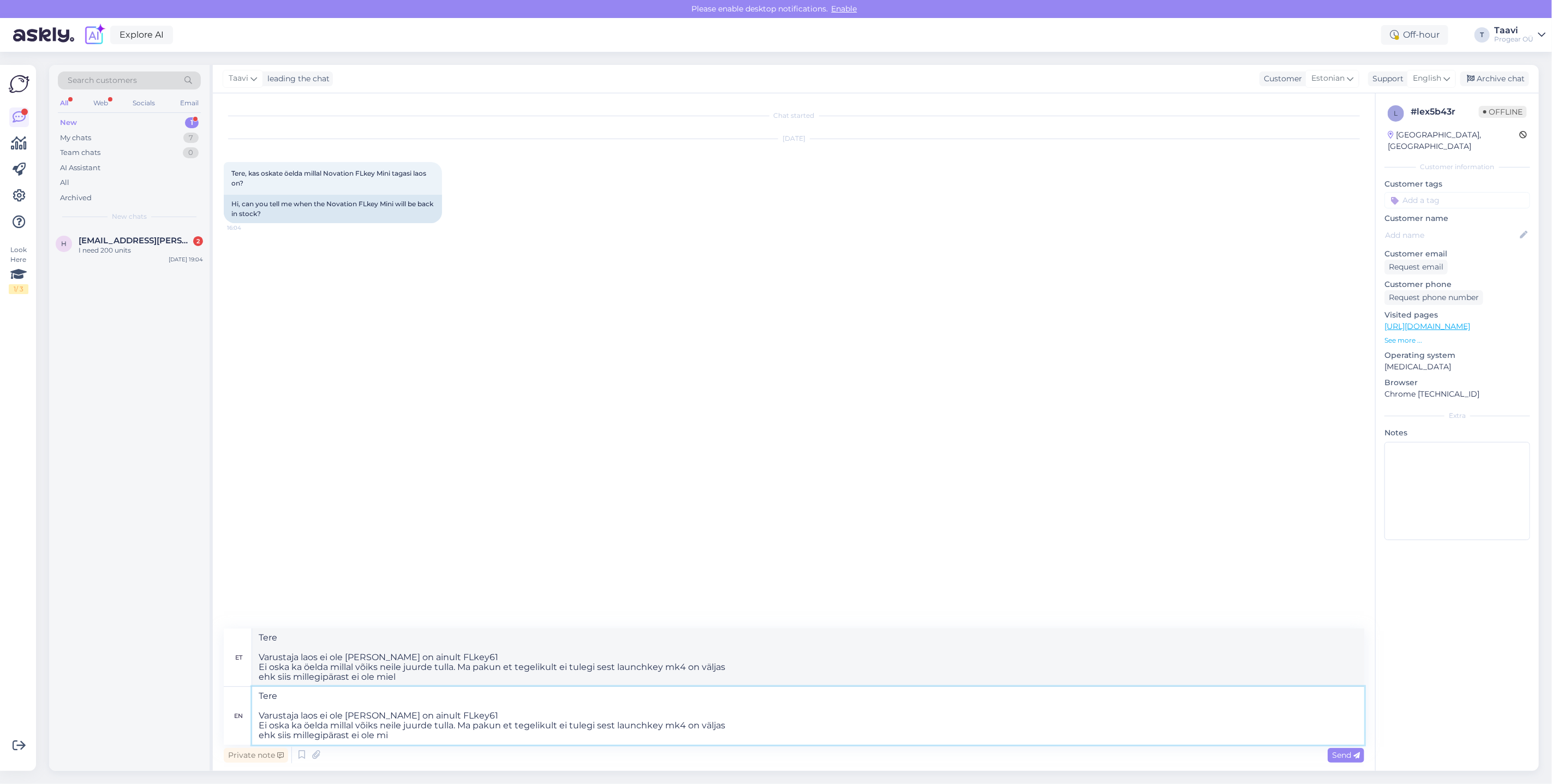
type textarea "Tere Varustaja laos ei ole [PERSON_NAME] on ainult FLkey61 Ei oska ka öelda mil…"
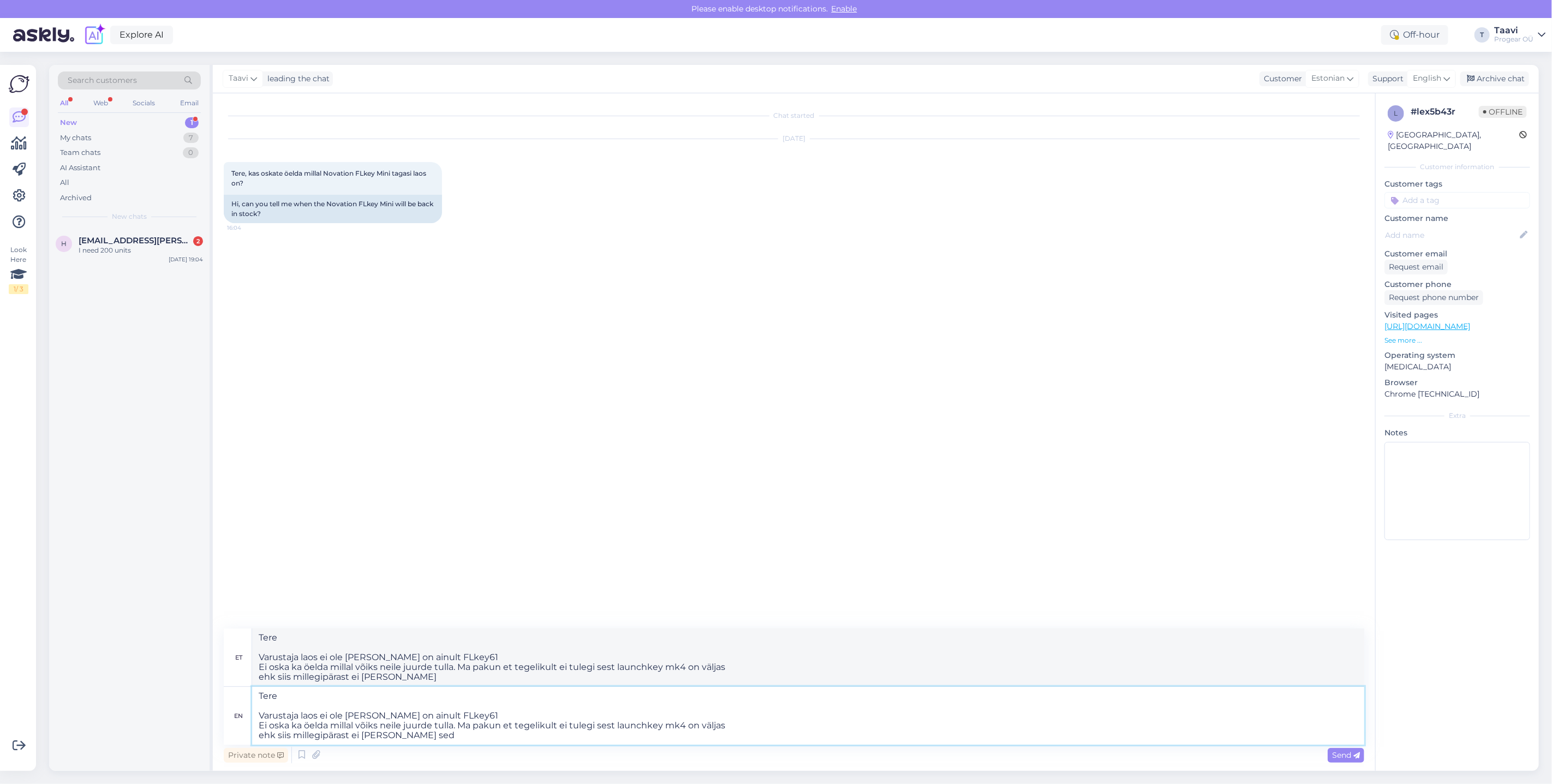
type textarea "Tere Varustaja laos ei ole [PERSON_NAME] on ainult FLkey61 Ei oska ka öelda mil…"
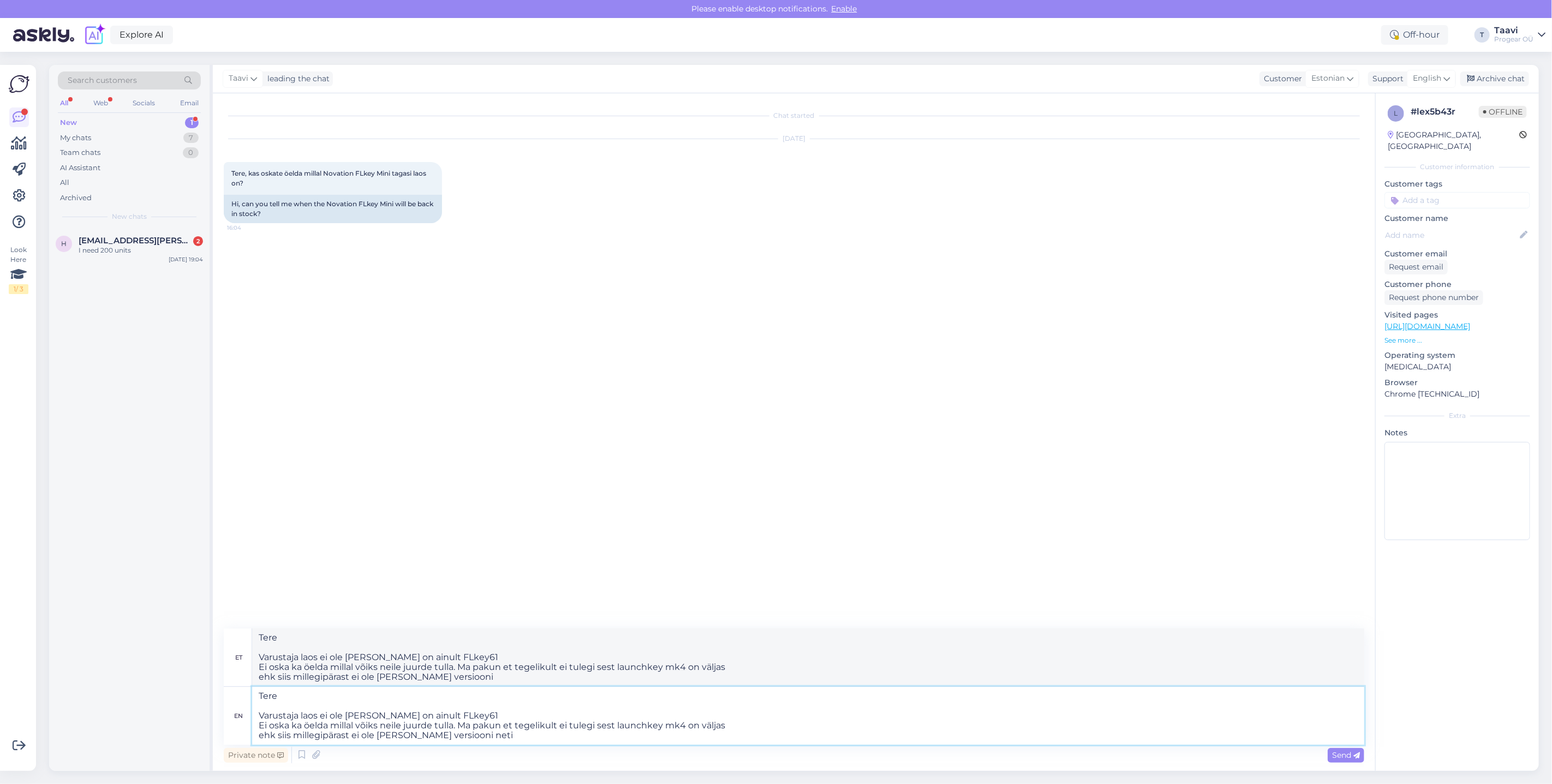
type textarea "Tere Varustaja laos ei ole [PERSON_NAME] on ainult FLkey61 Ei oska ka öelda mil…"
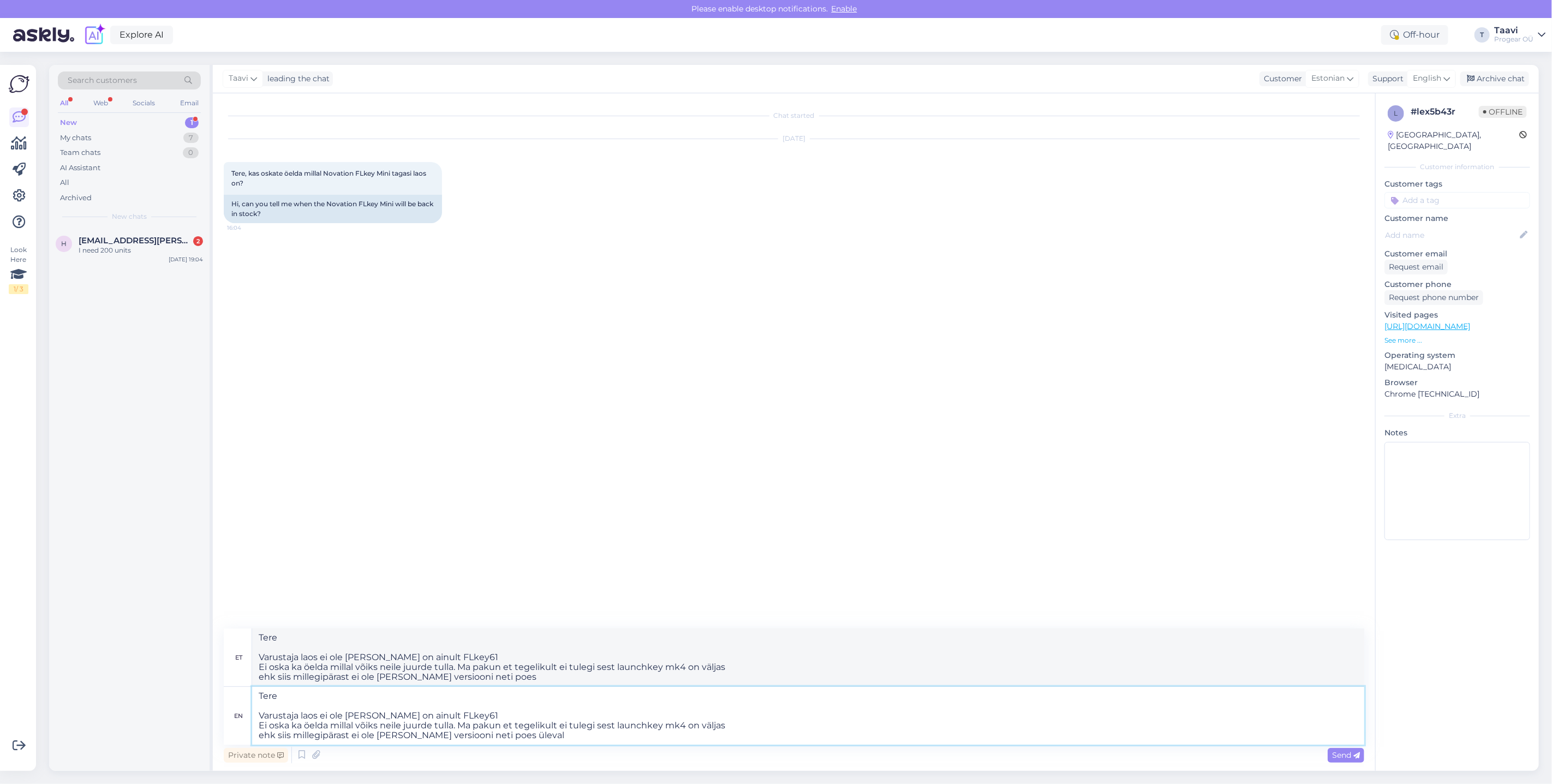
type textarea "Tere Varustaja laos ei ole [PERSON_NAME] on ainult FLkey61 Ei oska ka öelda mil…"
click at [561, 740] on textarea "Tere Varustaja laos ei ole [PERSON_NAME] on ainult FLkey61 Ei oska ka öelda mil…" at bounding box center [808, 715] width 1112 height 58
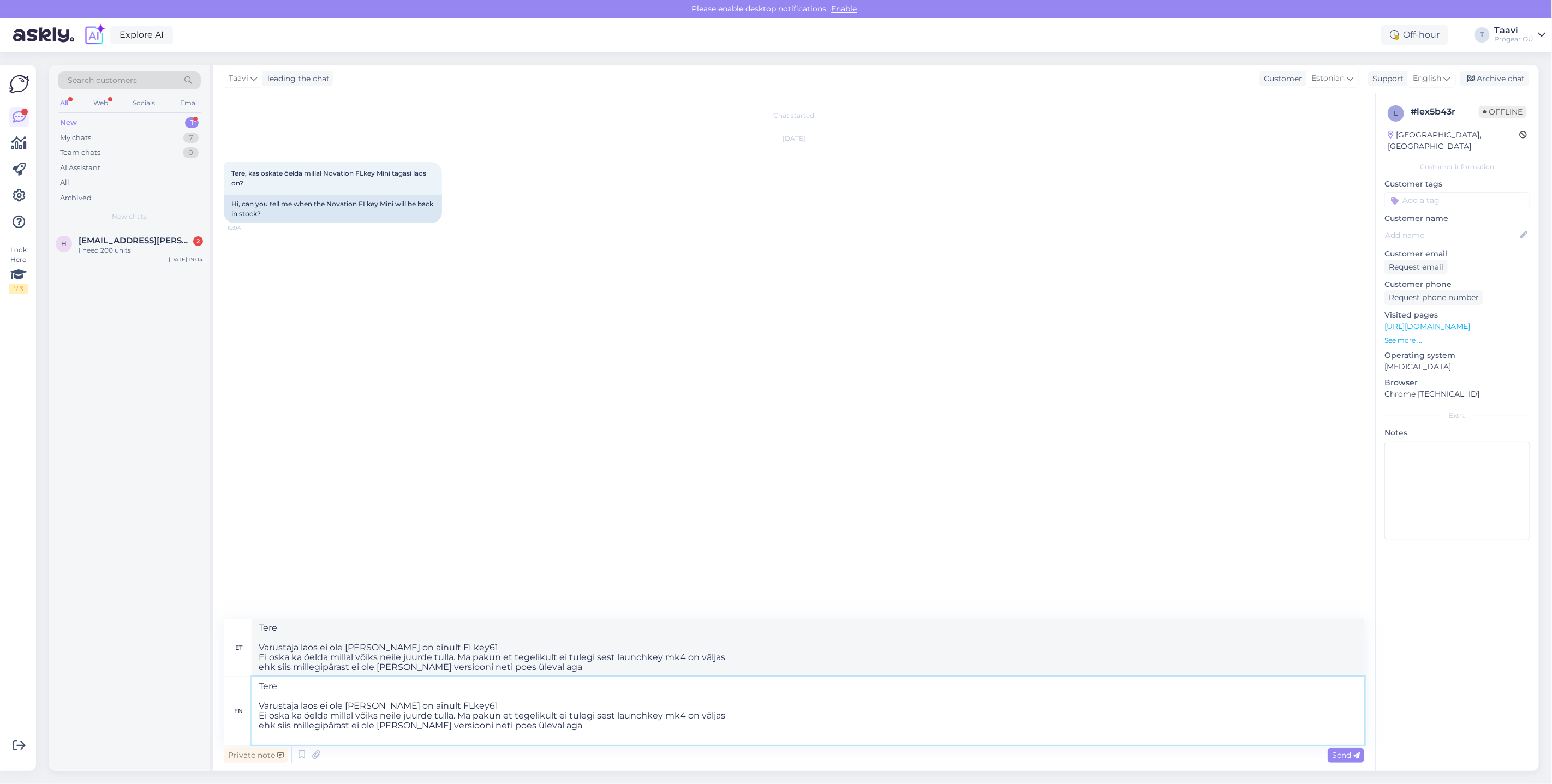
paste textarea "[URL][DOMAIN_NAME]"
type textarea "Tere Varustaja laos ei ole [PERSON_NAME] on ainult FLkey61 Ei oska ka öelda mil…"
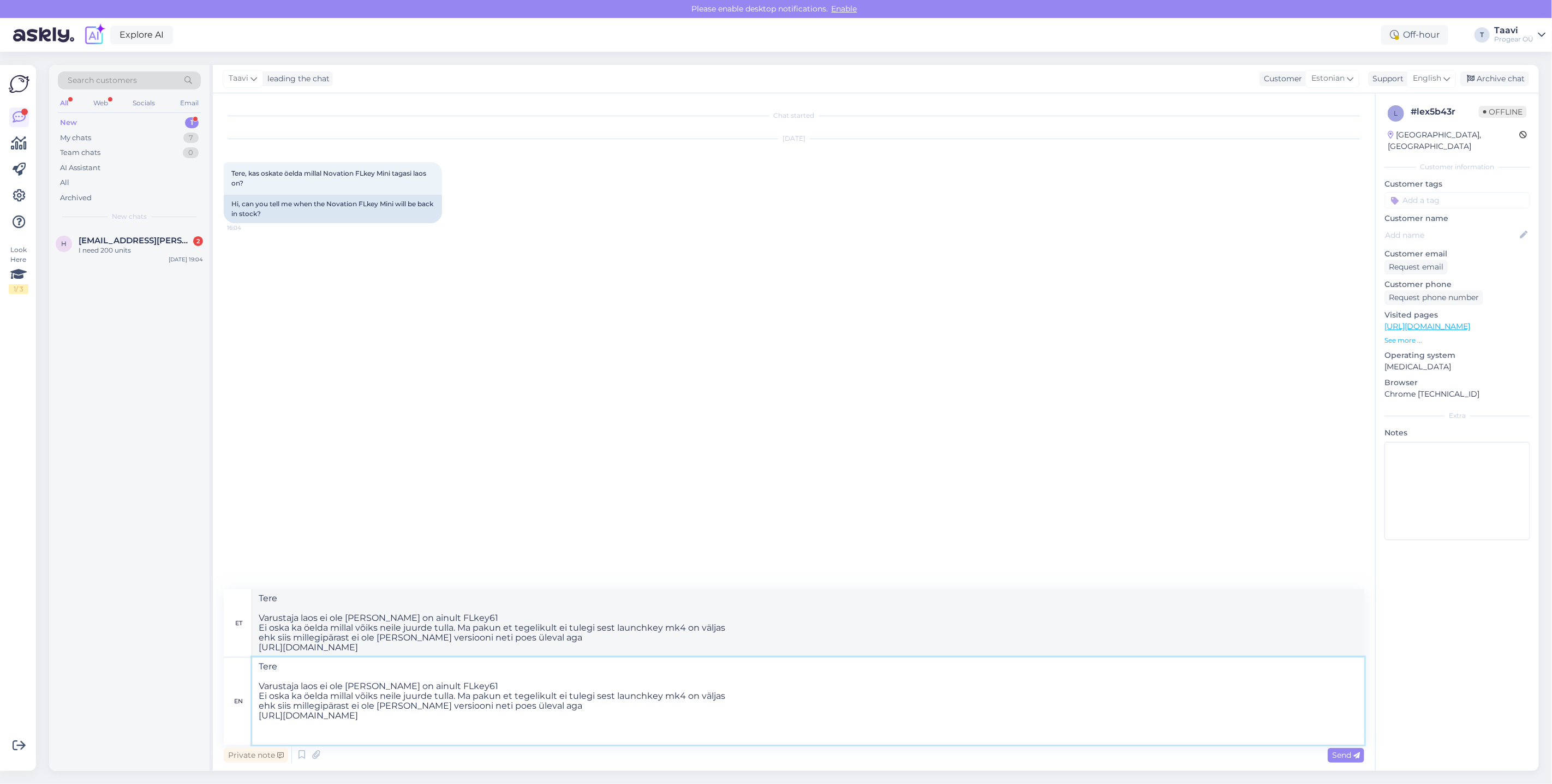
click at [290, 732] on textarea "Tere Varustaja laos ei ole [PERSON_NAME] on ainult FLkey61 Ei oska ka öelda mil…" at bounding box center [808, 701] width 1112 height 87
drag, startPoint x: 290, startPoint y: 731, endPoint x: 295, endPoint y: 724, distance: 8.6
click at [290, 728] on textarea "Tere Varustaja laos ei ole [PERSON_NAME] on ainult FLkey61 Ei oska ka öelda mil…" at bounding box center [808, 701] width 1112 height 87
type textarea "Tere Varustaja laos ei ole [PERSON_NAME] on ainult FLkey61 Ei oska ka öelda mil…"
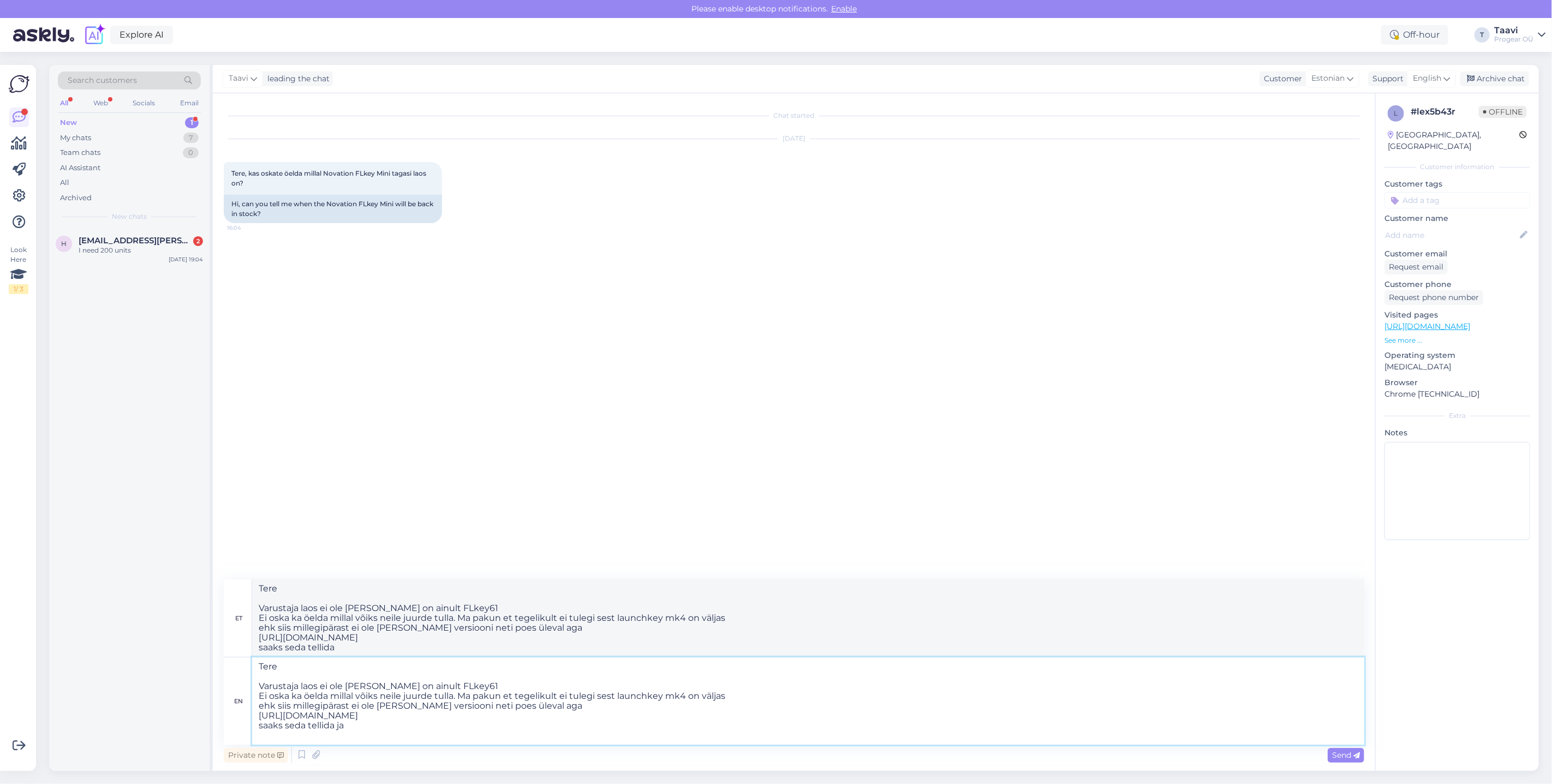
type textarea "Tere Varustaja laos ei ole [PERSON_NAME] on ainult FLkey61 Ei oska ka öelda mil…"
click at [768, 716] on textarea "Tere Varustaja laos ei ole [PERSON_NAME] on ainult FLkey61 Ei oska ka öelda mil…" at bounding box center [808, 701] width 1112 height 87
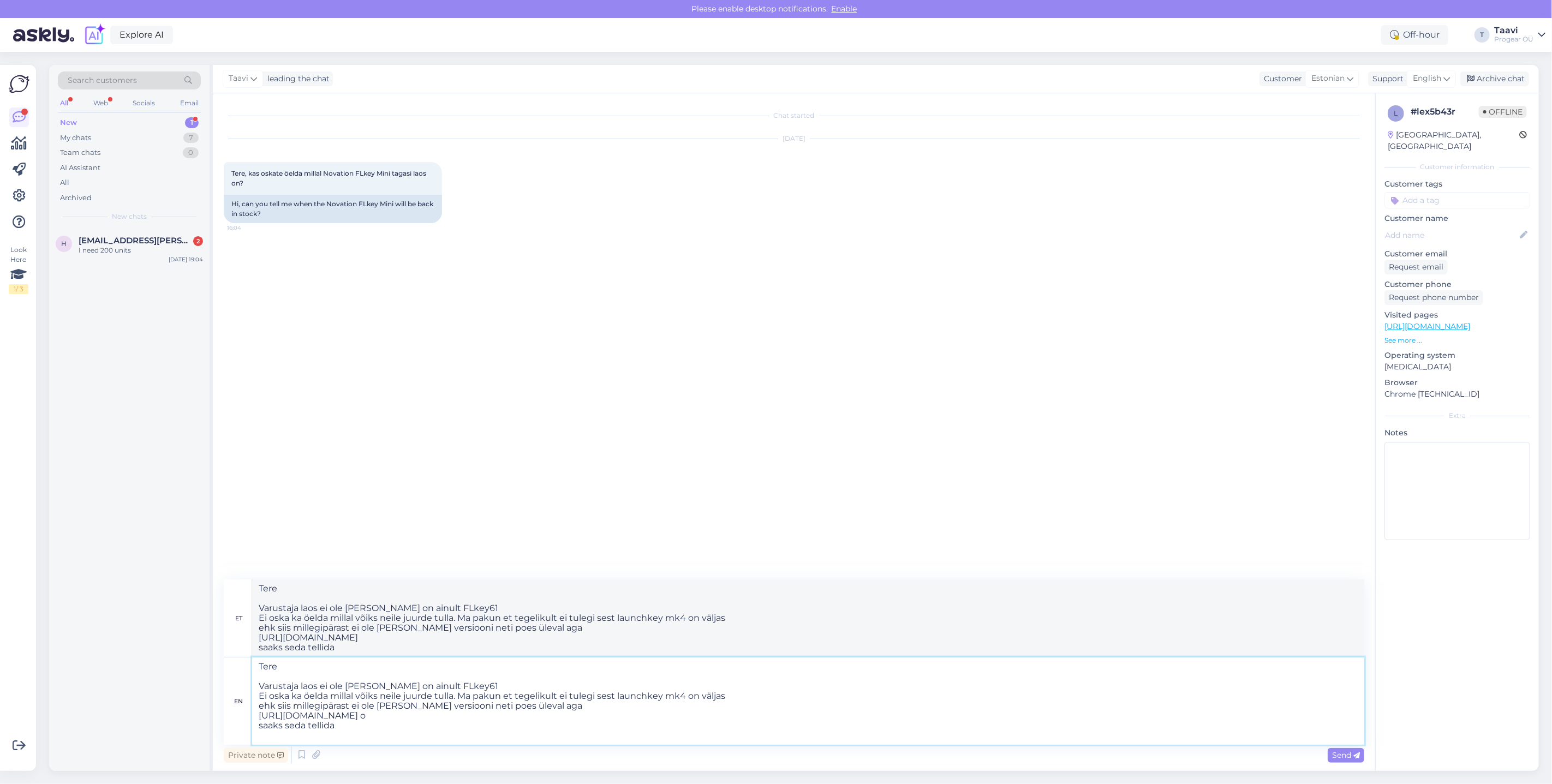
type textarea "Tere Varustaja laos ei ole [PERSON_NAME] on ainult FLkey61 Ei oska ka öelda mil…"
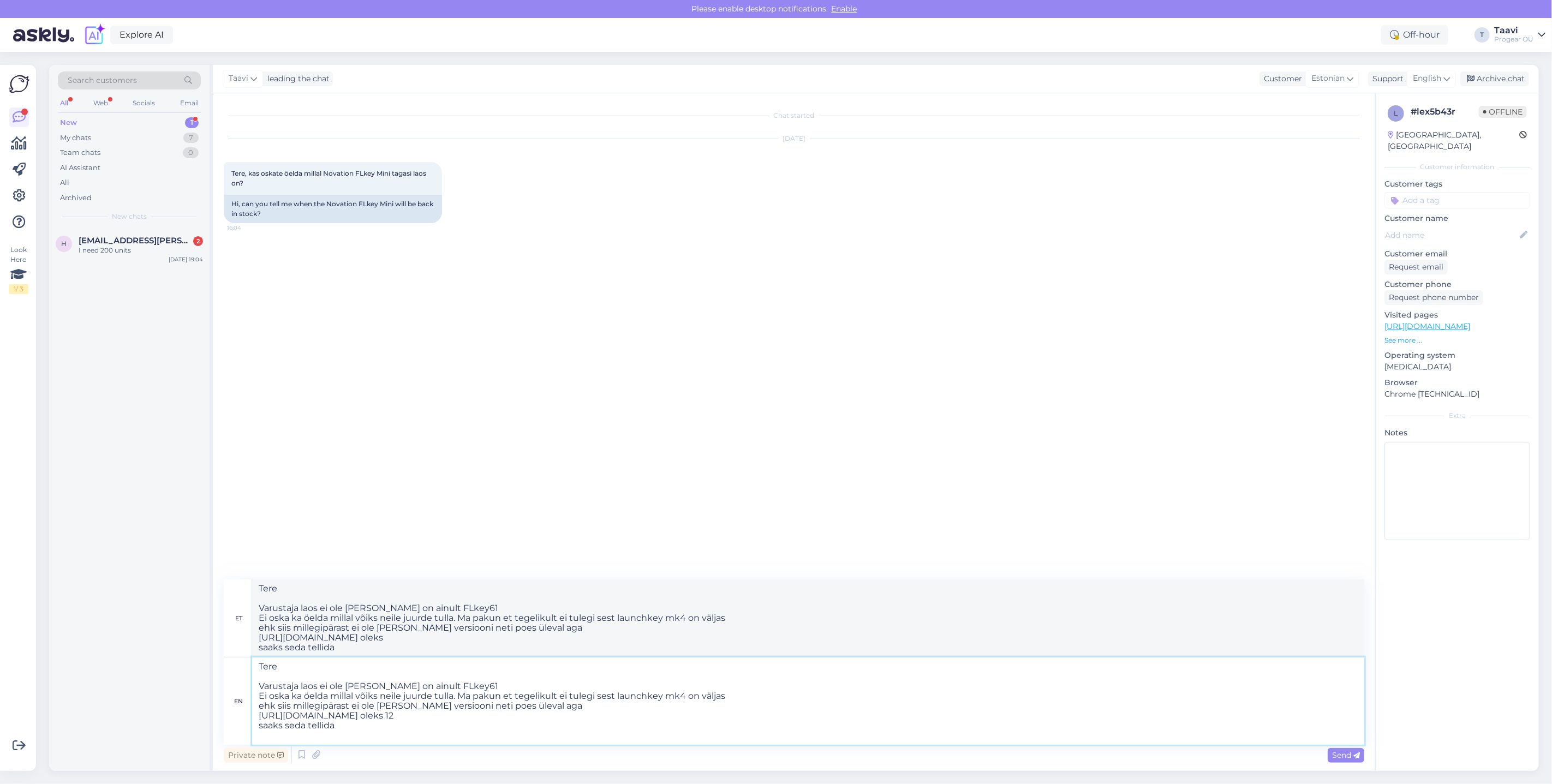
type textarea "Tere Varustaja laos ei ole [PERSON_NAME] on ainult FLkey61 Ei oska ka öelda mil…"
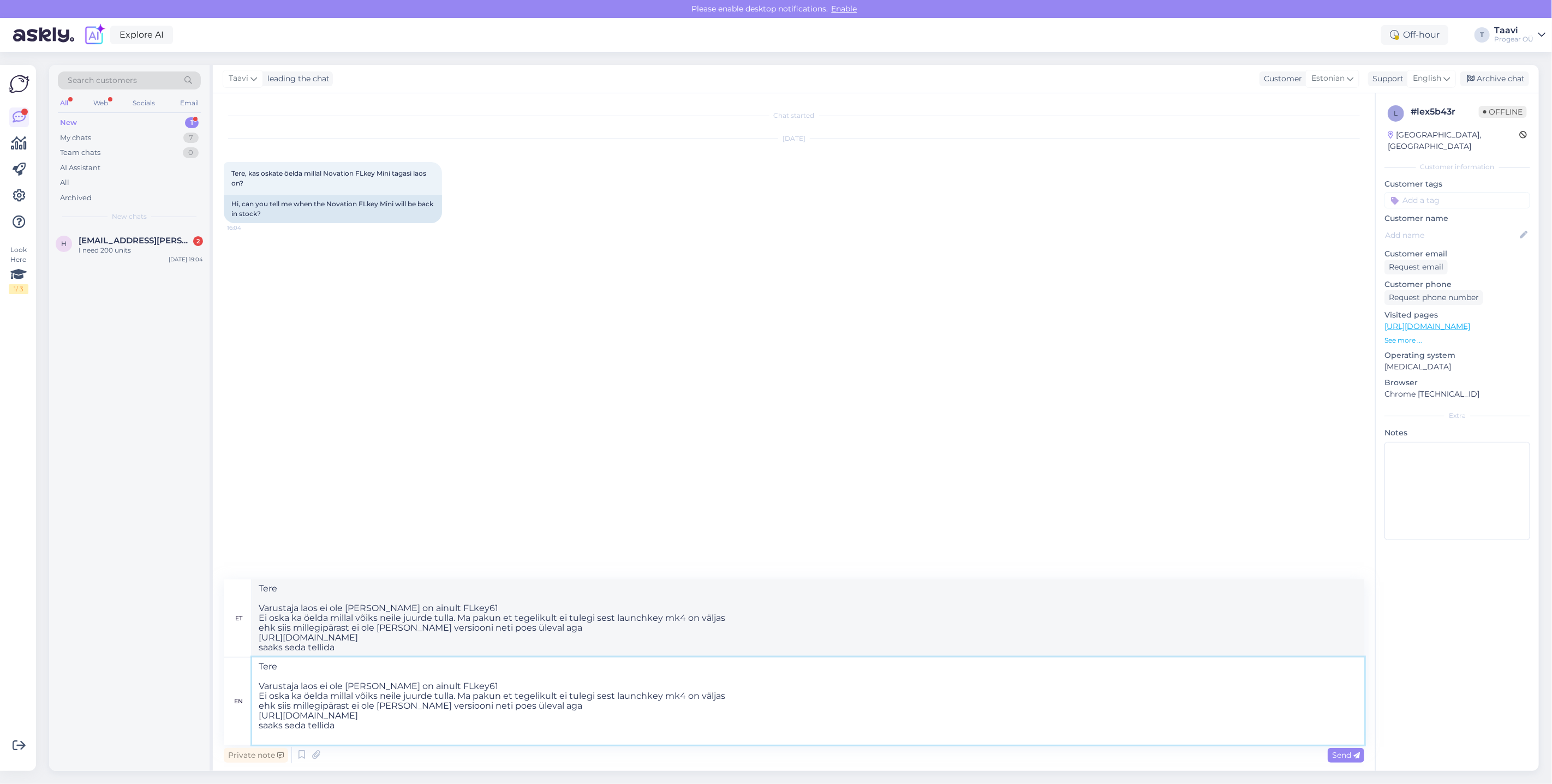
click at [334, 726] on textarea "Tere Varustaja laos ei ole [PERSON_NAME] on ainult FLkey61 Ei oska ka öelda mil…" at bounding box center [808, 701] width 1112 height 87
type textarea "Tere Varustaja laos ei ole [PERSON_NAME] on ainult FLkey61 Ei oska ka öelda mil…"
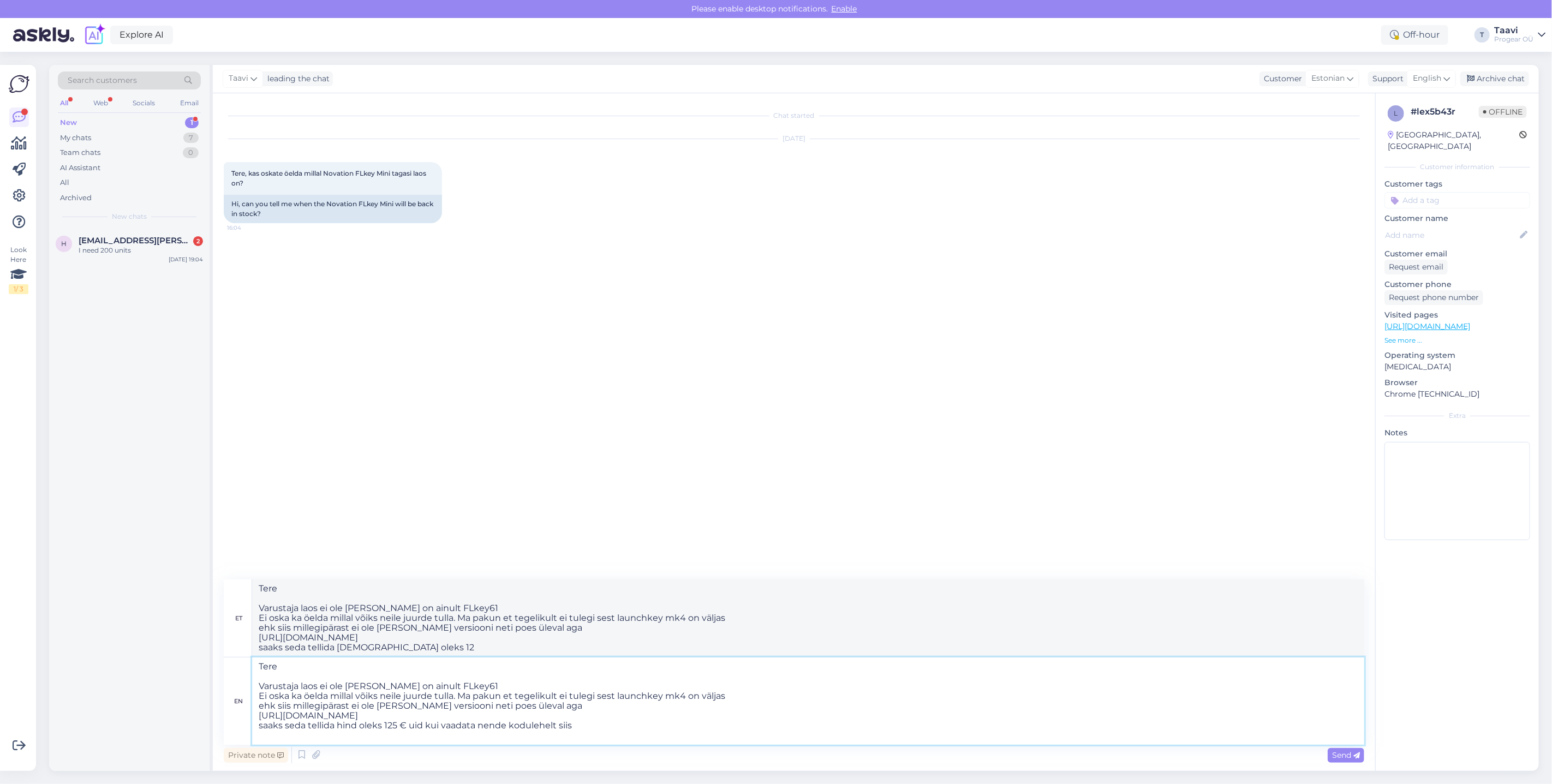
type textarea "Tere Varustaja laos ei ole [PERSON_NAME] on ainult FLkey61 Ei oska ka öelda mil…"
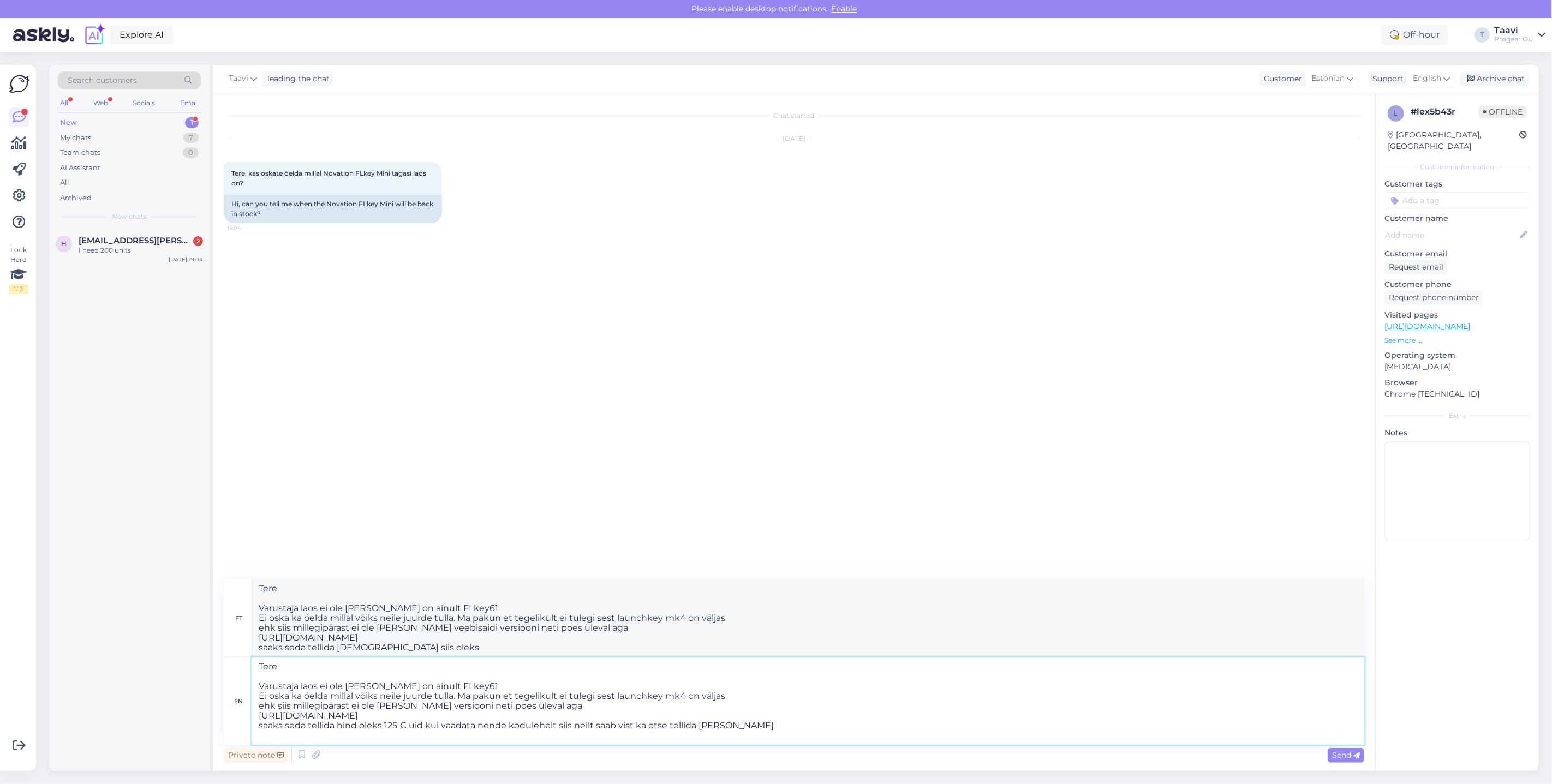
type textarea "Tere Varustaja laos ei ole [PERSON_NAME] on ainult FLkey61 Ei oska ka öelda mil…"
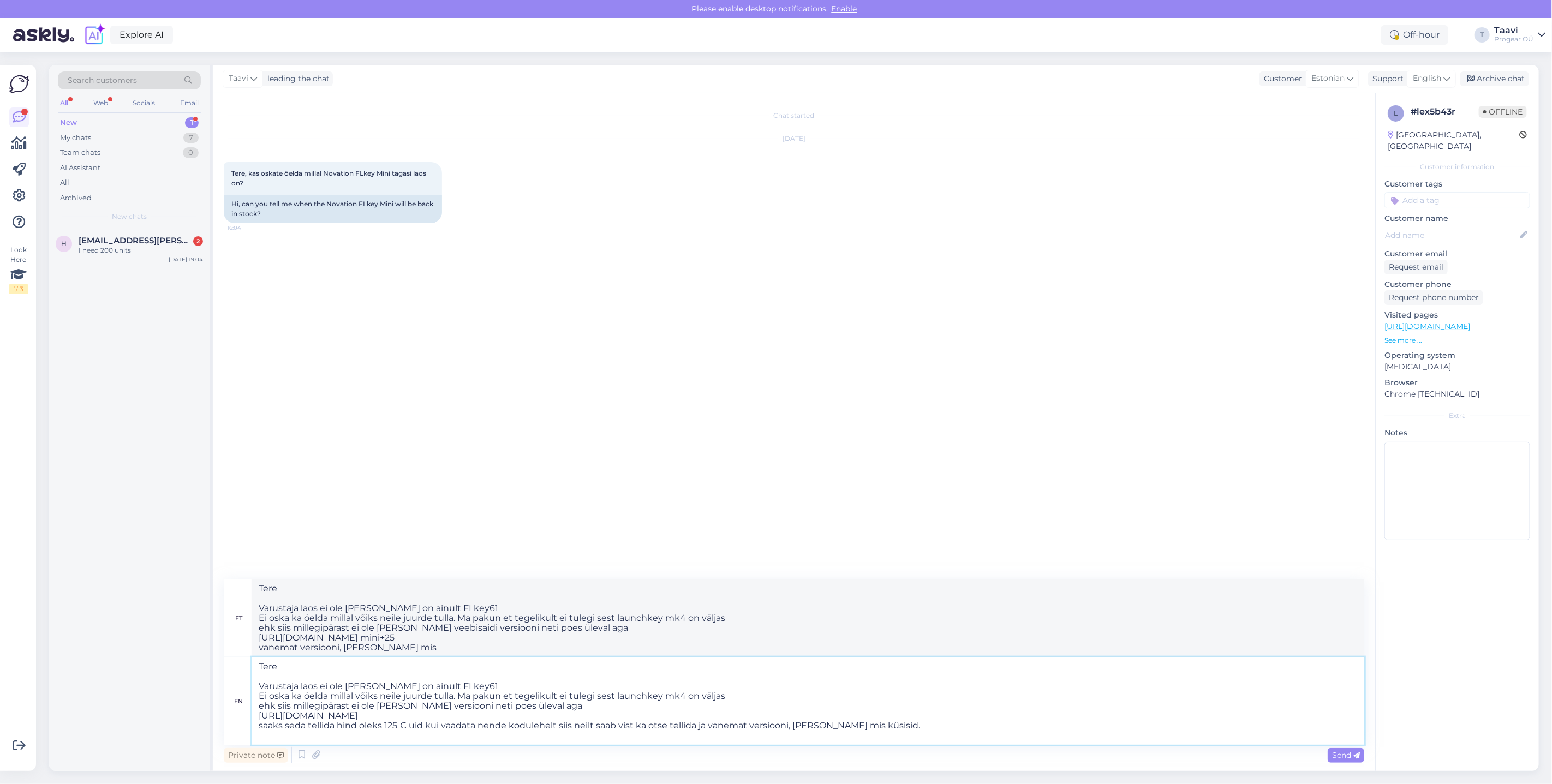
type textarea "Tere Varustaja laos ei ole [PERSON_NAME] on ainult FLkey61 Ei oska ka öelda mil…"
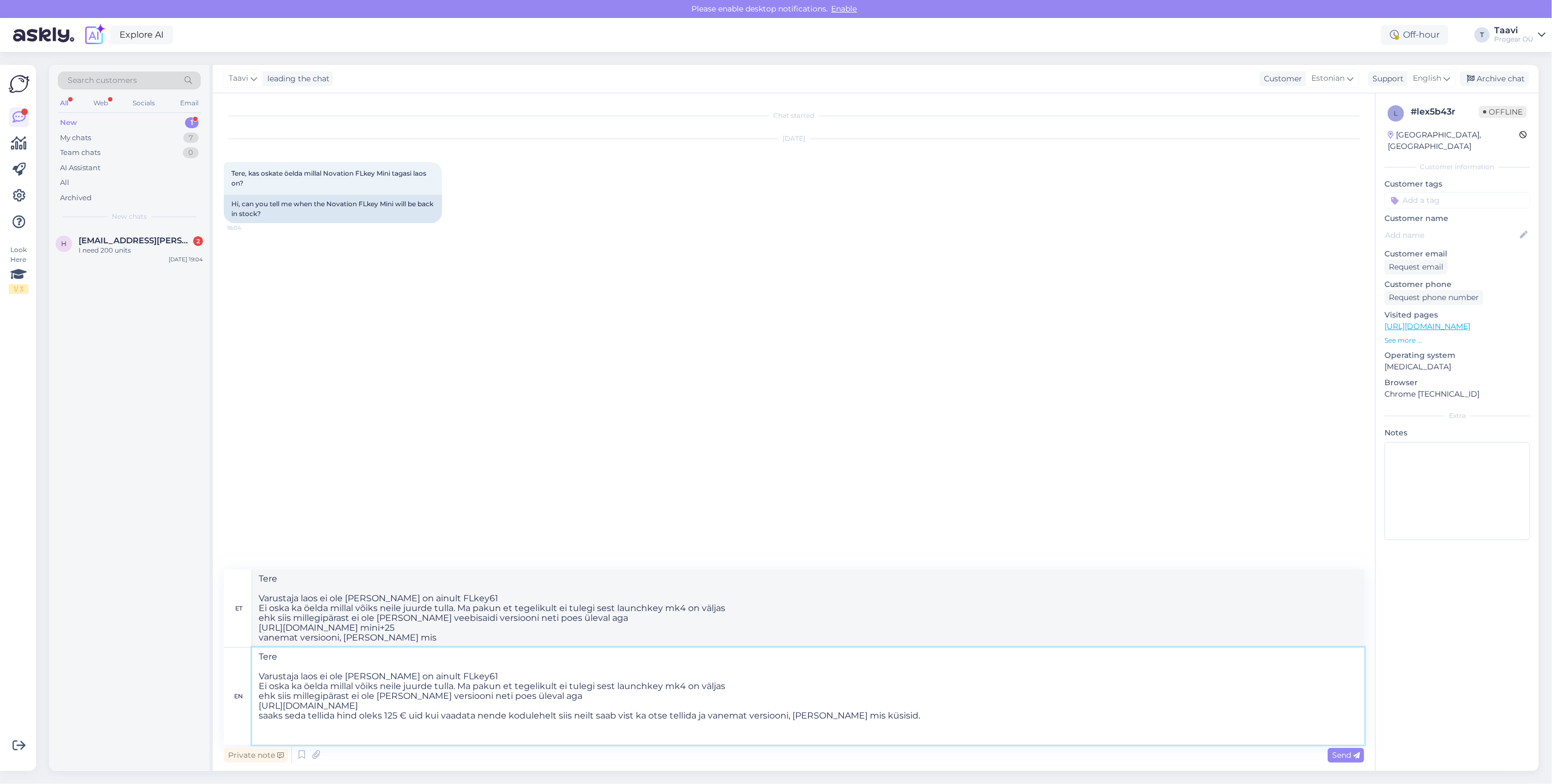
type textarea "Tere Varustaja laos ei ole [PERSON_NAME] on ainult FLkey61 Ei oska ka öelda mil…"
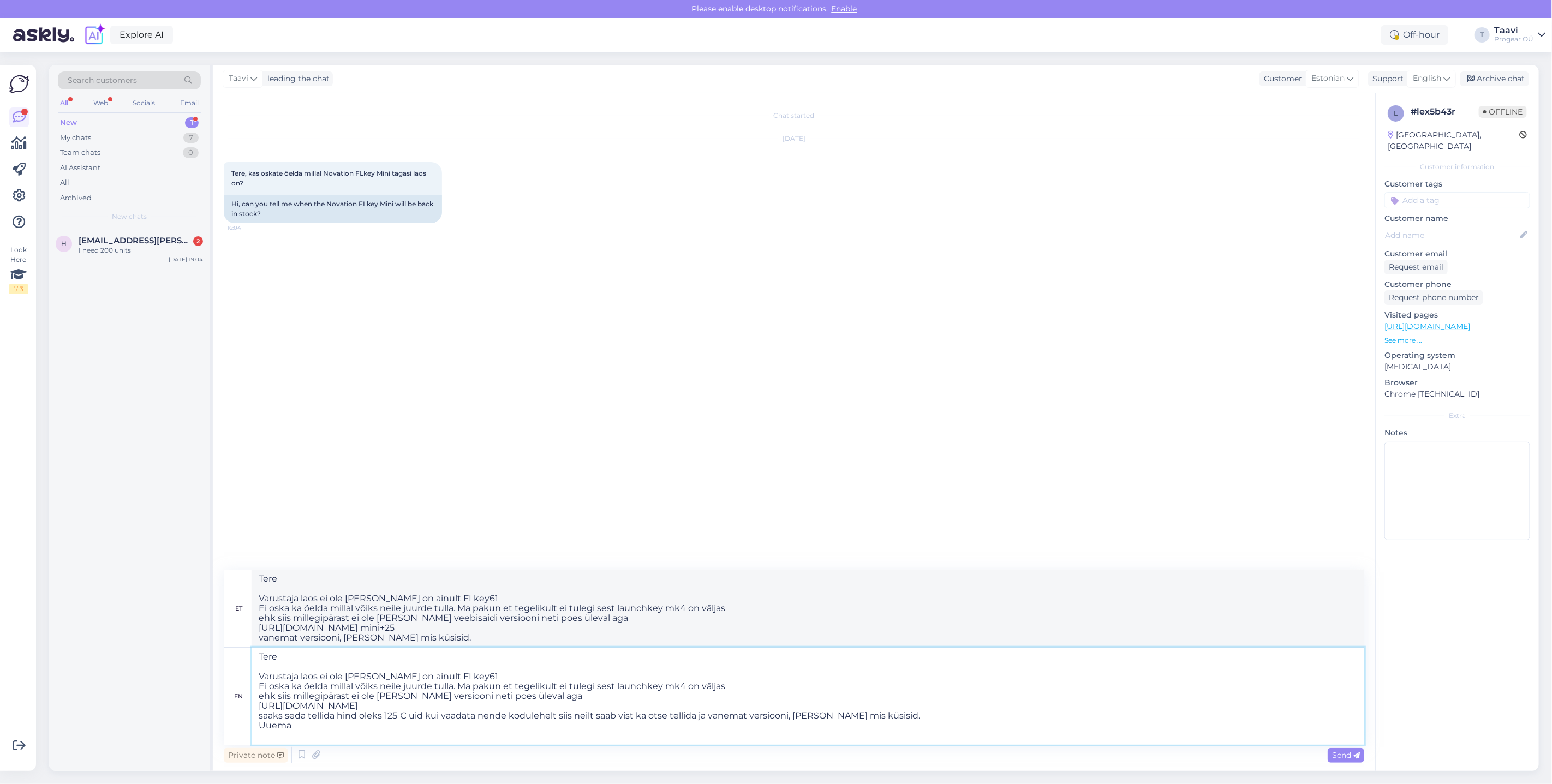
type textarea "Tere Varustaja laos ei ole [PERSON_NAME] on ainult FLkey61 Ei oska ka öelda mil…"
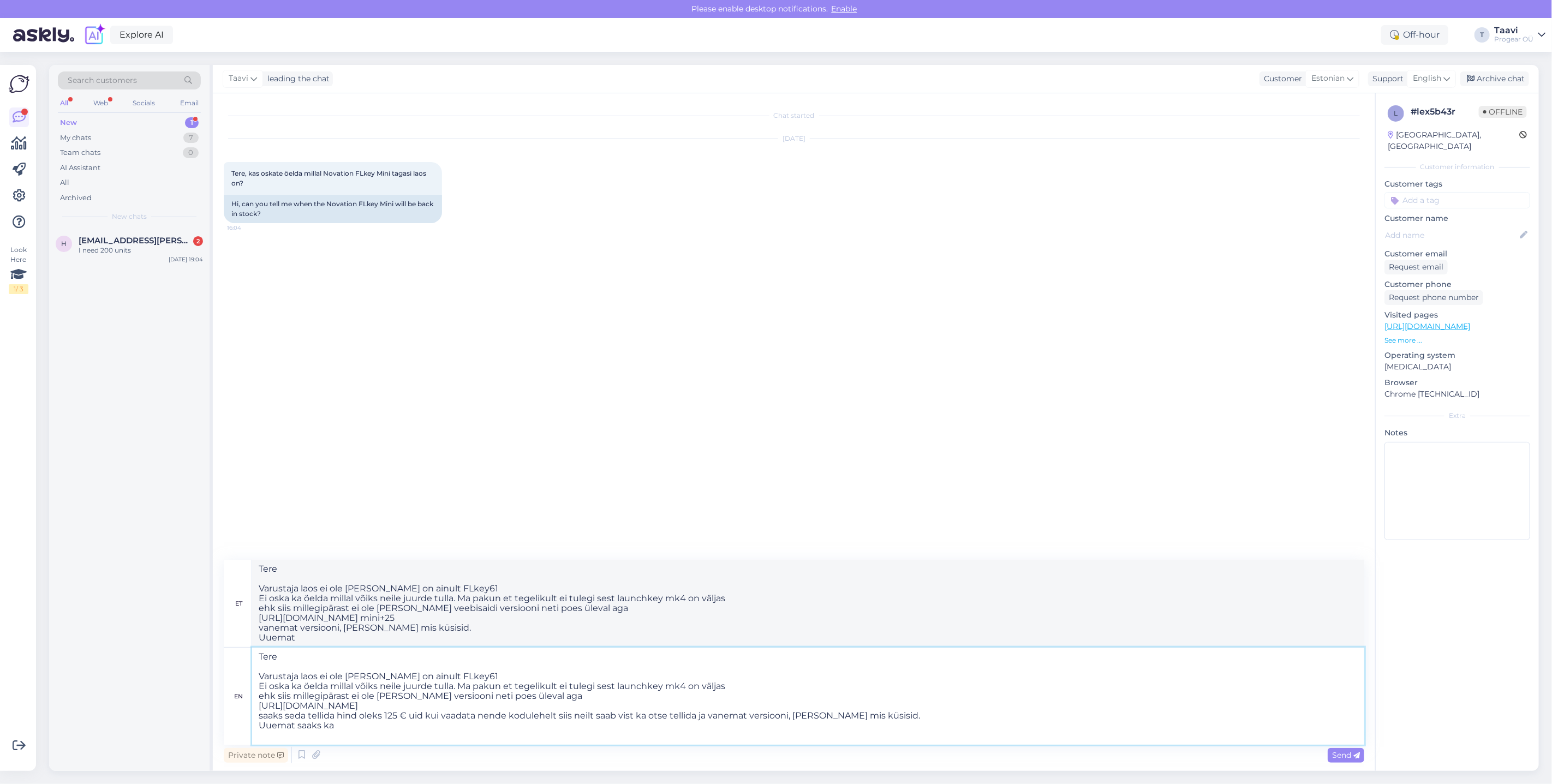
type textarea "Tere Varustaja laos ei ole [PERSON_NAME] on ainult FLkey61 Ei oska ka öelda mil…"
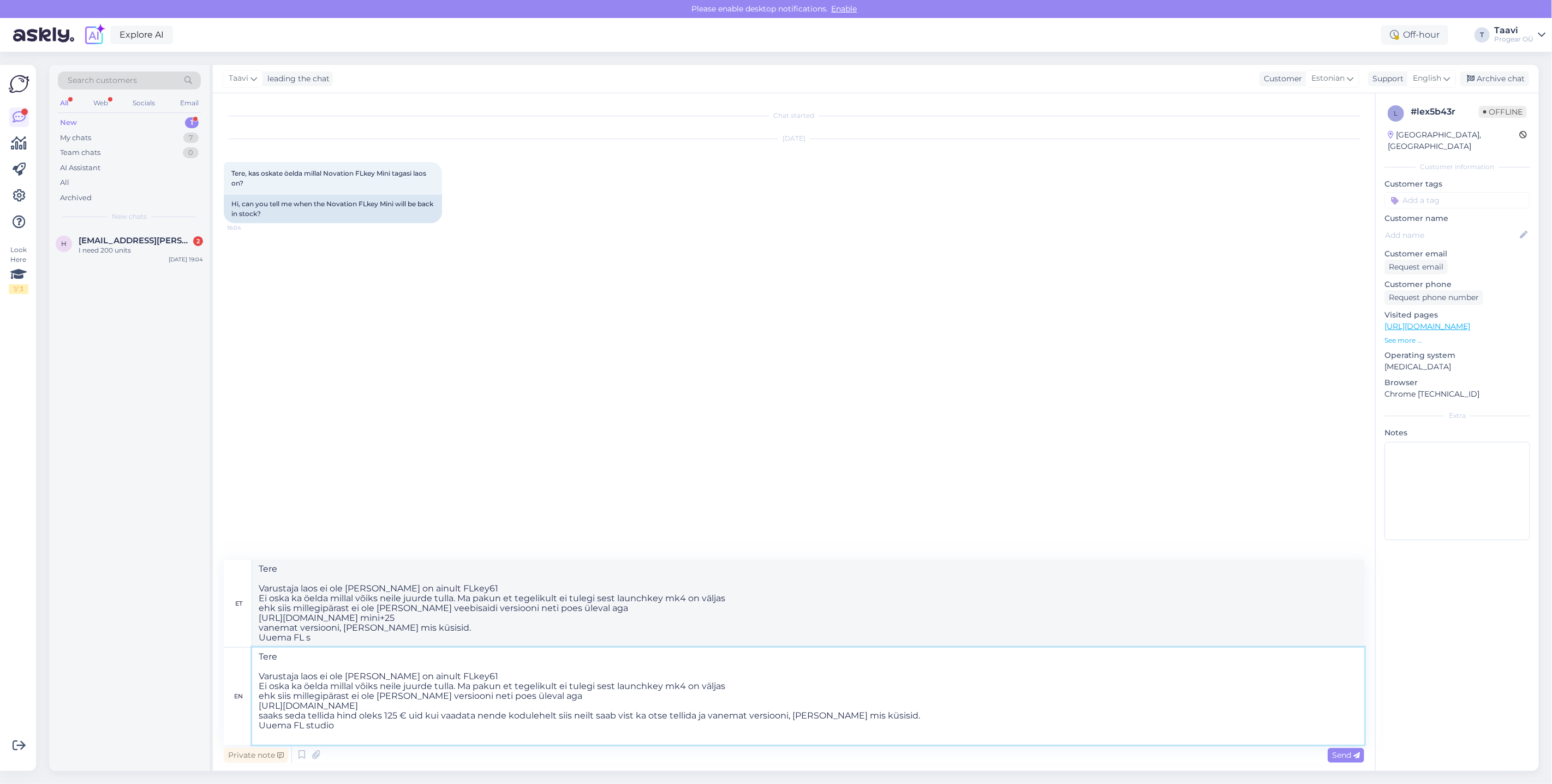
type textarea "Tere Varustaja laos ei ole [PERSON_NAME] on ainult FLkey61 Ei oska ka öelda mil…"
paste textarea "[URL][DOMAIN_NAME]"
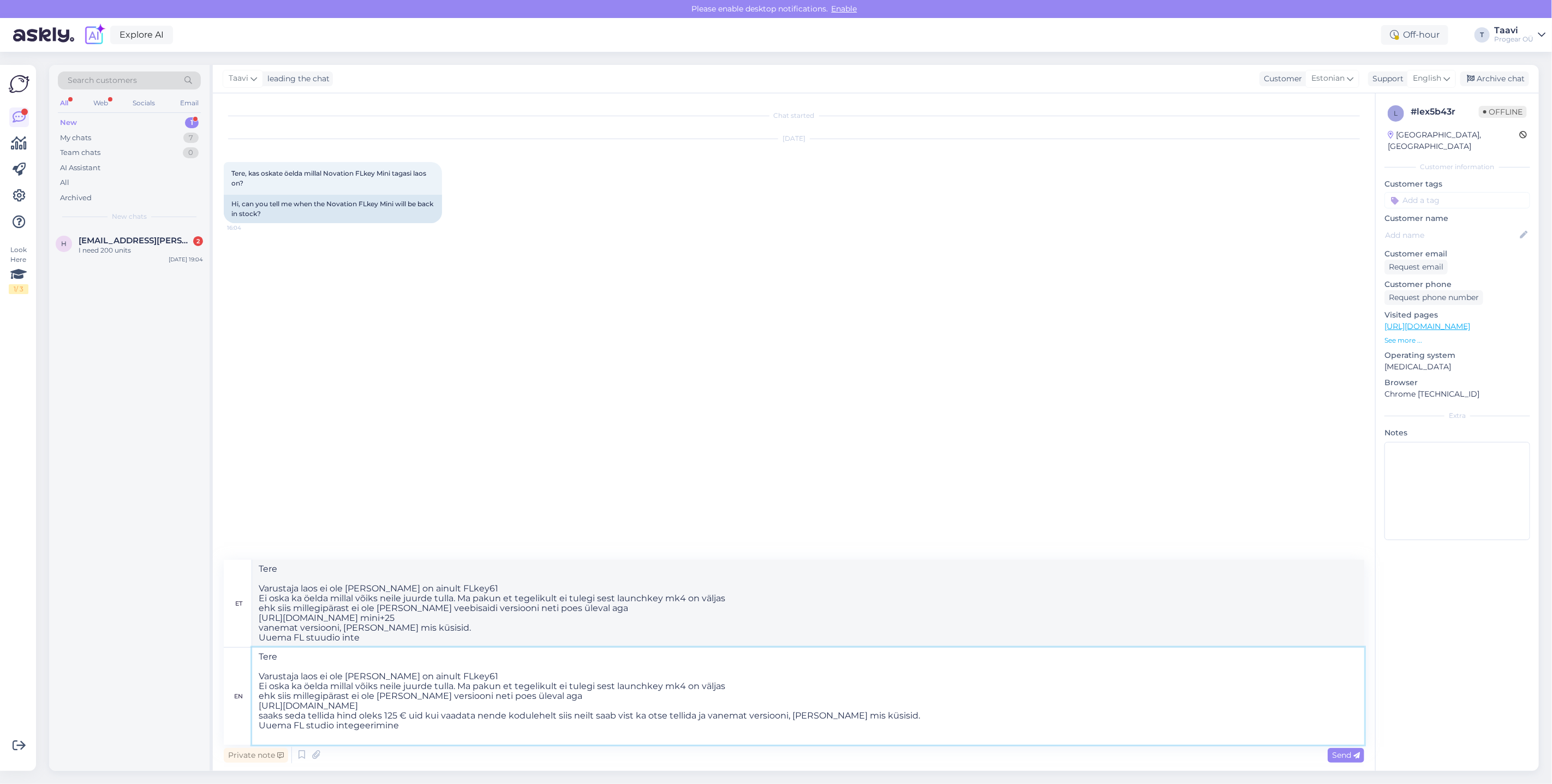
type textarea "Tere Varustaja laos ei ole [PERSON_NAME] on ainult FLkey61 Ei oska ka öelda mil…"
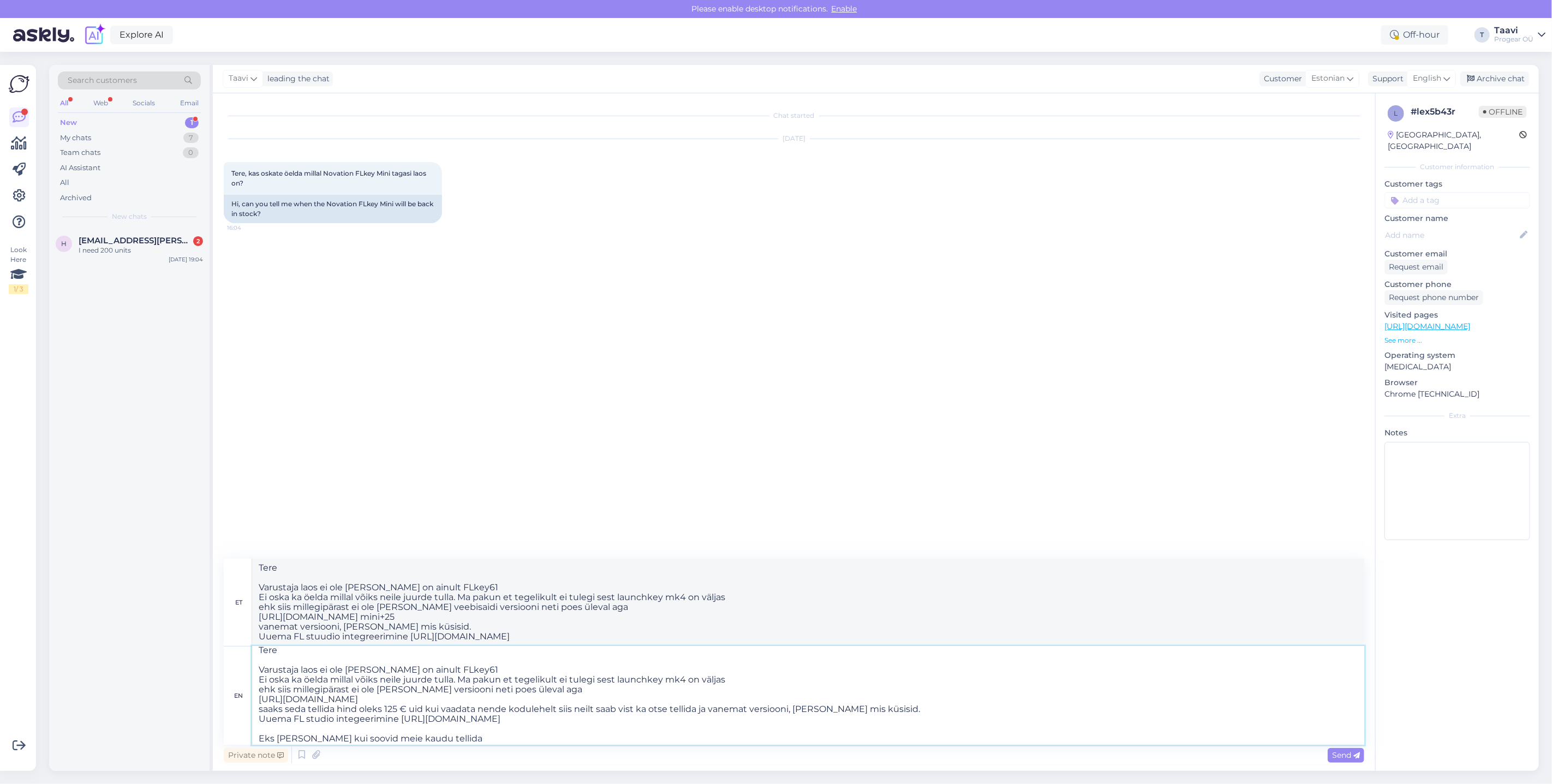
type textarea "Tere Varustaja laos ei ole [PERSON_NAME] on ainult FLkey61 Ei oska ka öelda mil…"
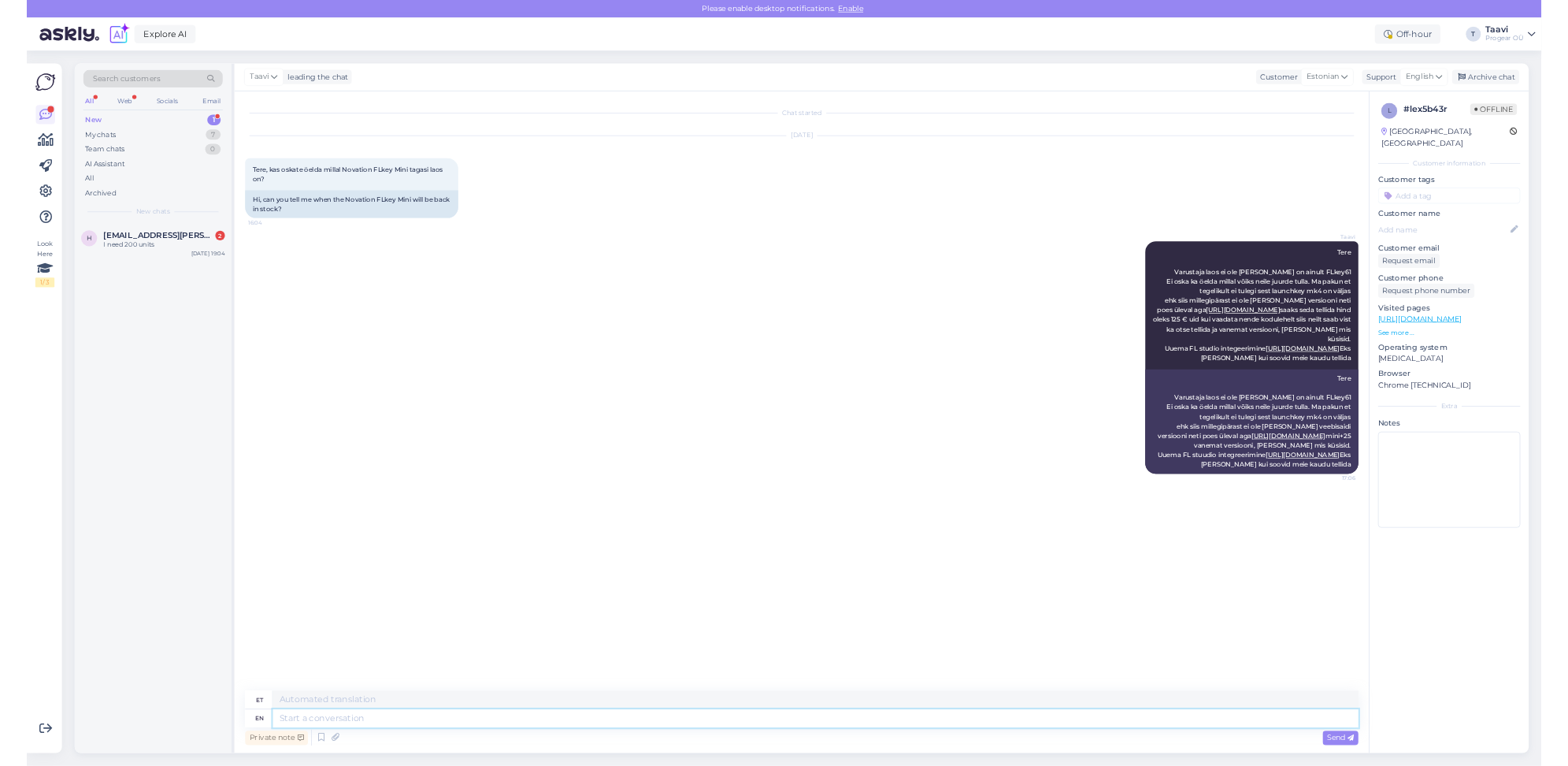
scroll to position [0, 0]
